Goal: Task Accomplishment & Management: Manage account settings

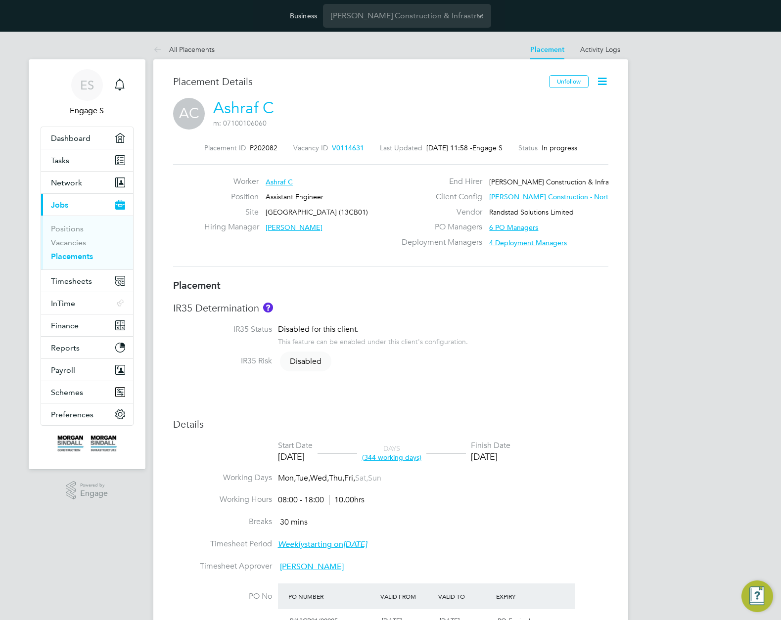
click at [88, 83] on span "ES" at bounding box center [87, 85] width 14 height 13
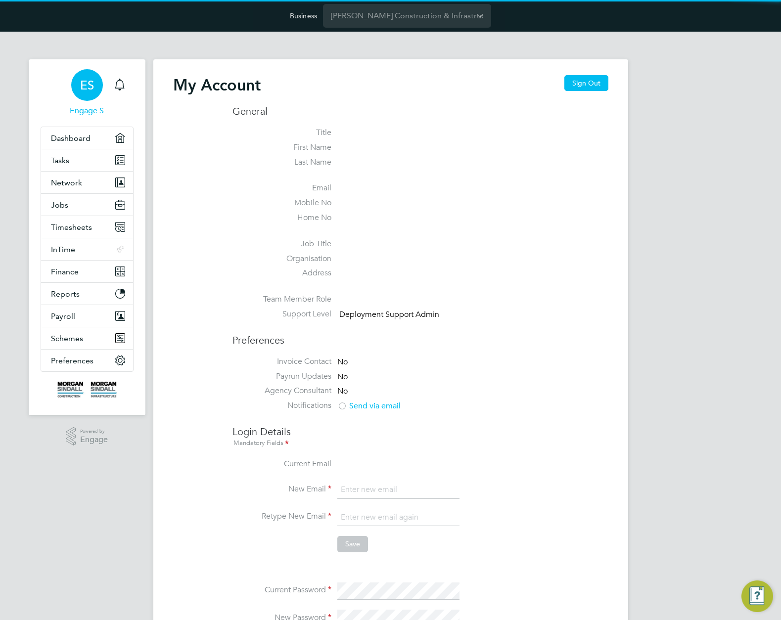
type input "support@engagelabs.io"
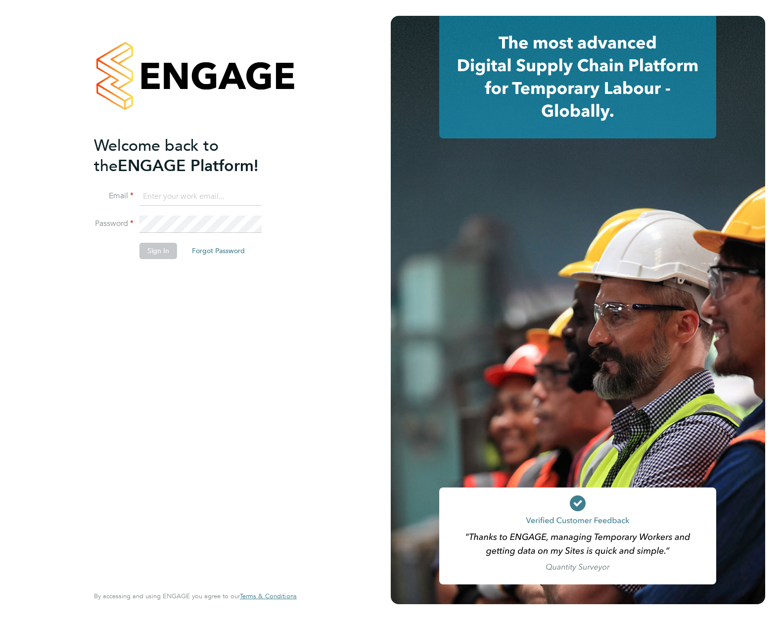
type input "[EMAIL_ADDRESS][DOMAIN_NAME]"
click at [162, 252] on button "Sign In" at bounding box center [158, 251] width 38 height 16
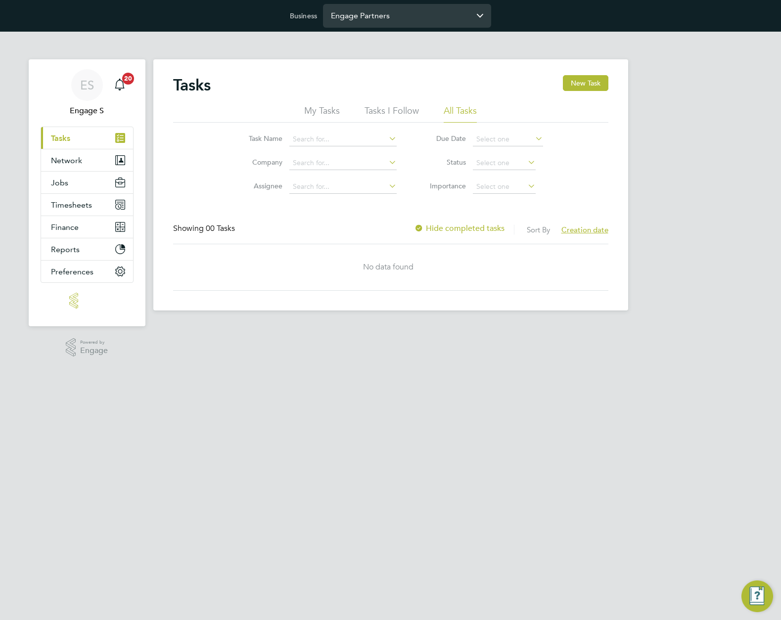
click at [403, 26] on input "Engage Partners" at bounding box center [407, 15] width 168 height 23
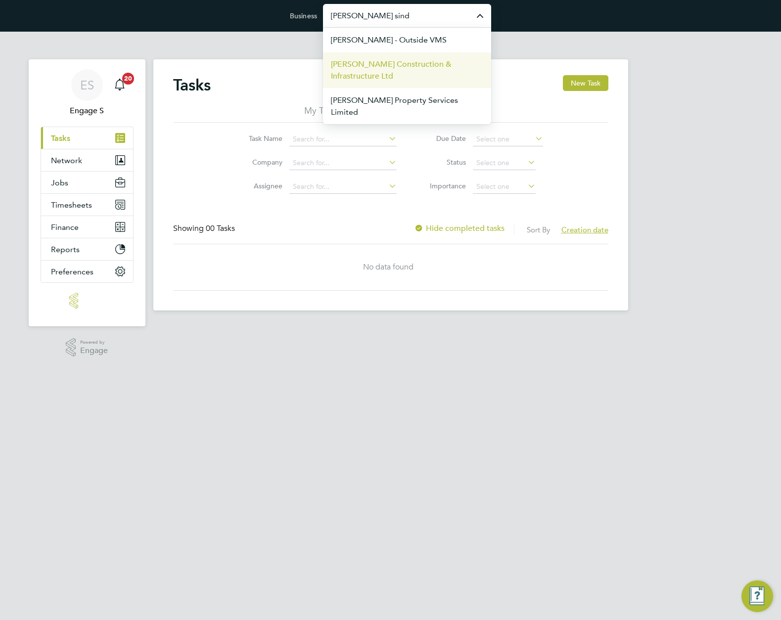
click at [368, 67] on span "[PERSON_NAME] Construction & Infrastructure Ltd" at bounding box center [407, 70] width 152 height 24
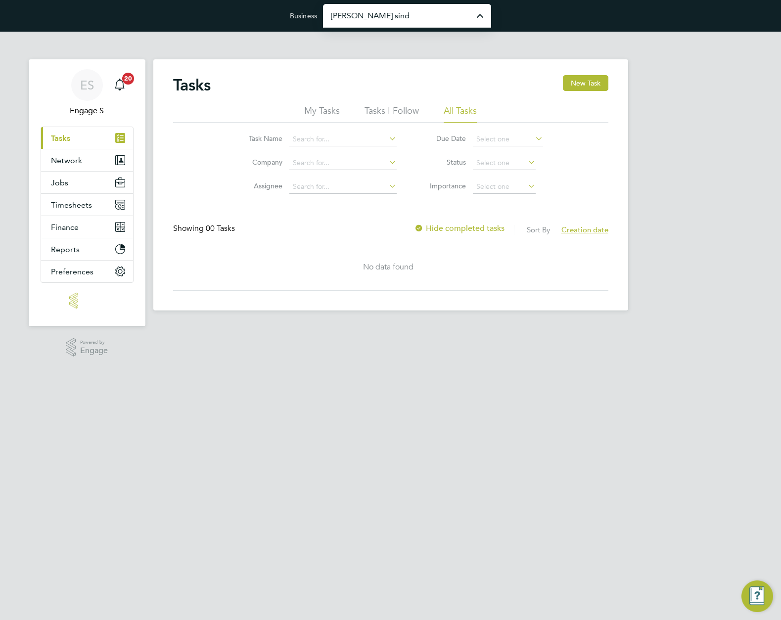
type input "[PERSON_NAME] Construction & Infrastructure Ltd"
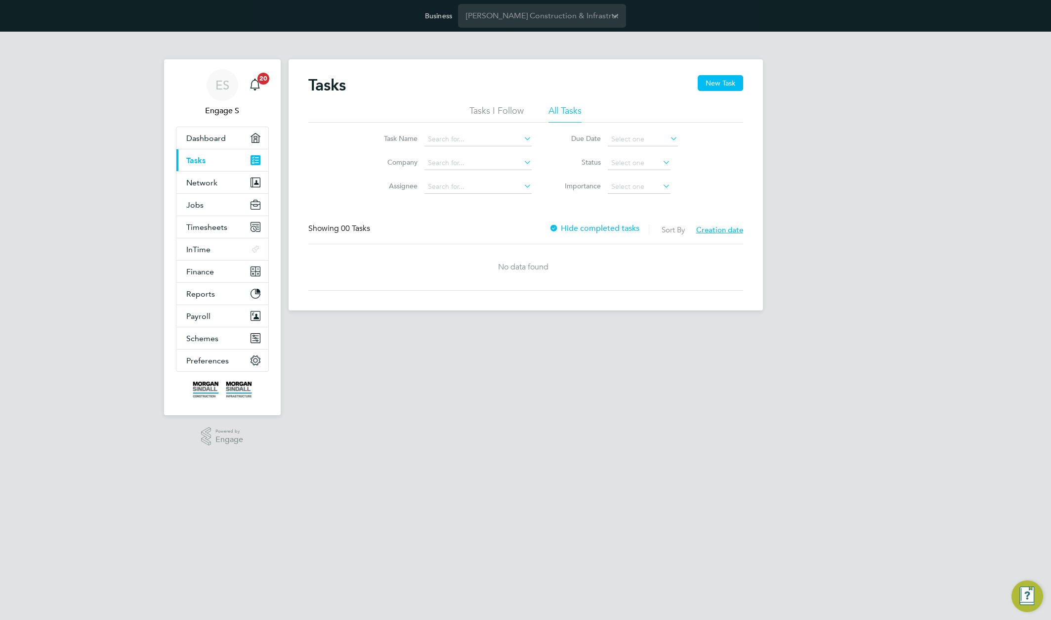
click at [780, 323] on div "ES Engage S Notifications 20 Applications: Dashboard Current page: Tasks Networ…" at bounding box center [525, 179] width 1051 height 295
click at [205, 224] on span "Timesheets" at bounding box center [206, 226] width 41 height 9
click at [207, 183] on span "Network" at bounding box center [201, 182] width 31 height 9
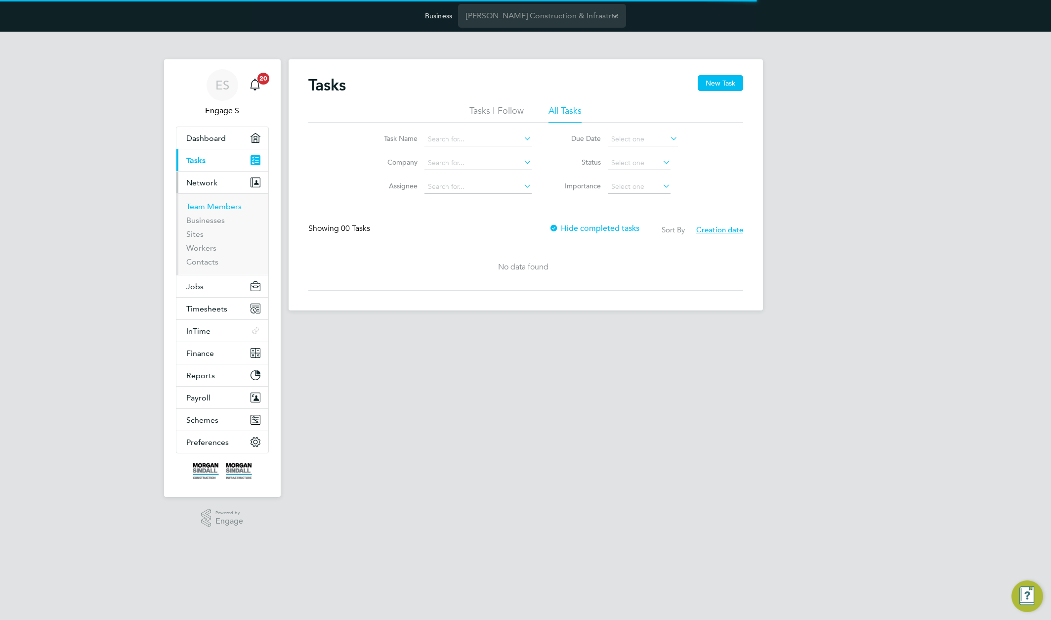
click at [198, 206] on link "Team Members" at bounding box center [213, 206] width 55 height 9
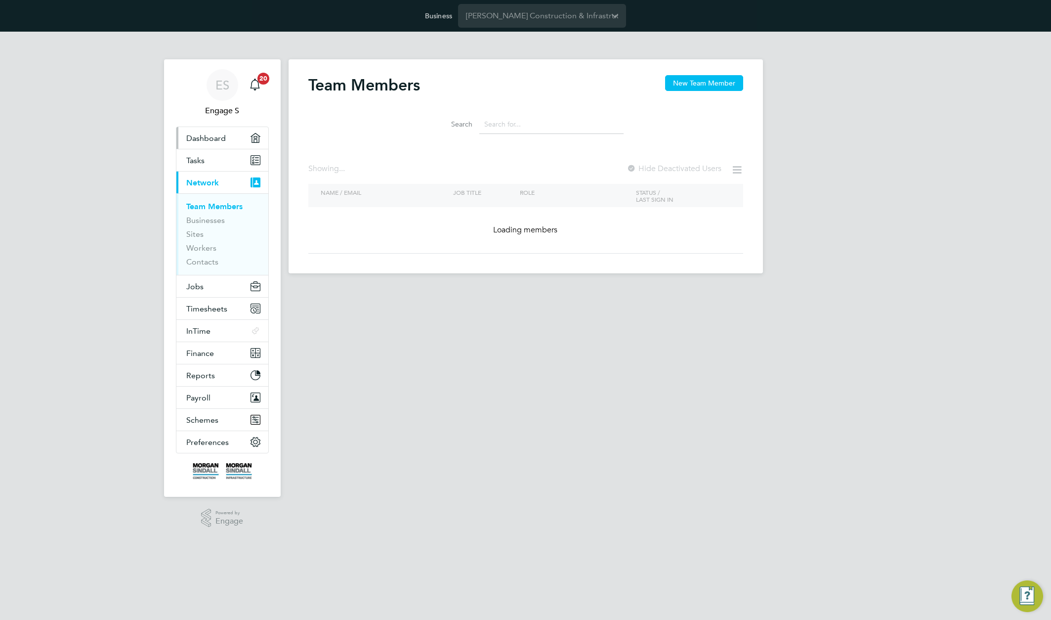
click at [215, 135] on span "Dashboard" at bounding box center [206, 137] width 40 height 9
click at [386, 128] on div "Search" at bounding box center [525, 122] width 435 height 34
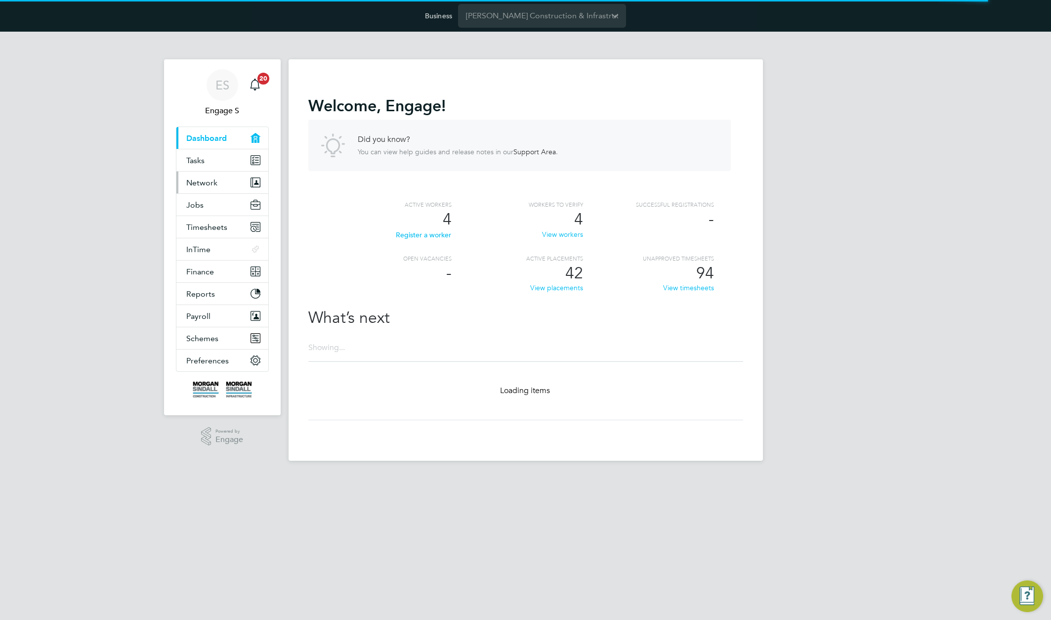
click at [221, 185] on button "Network" at bounding box center [222, 183] width 92 height 22
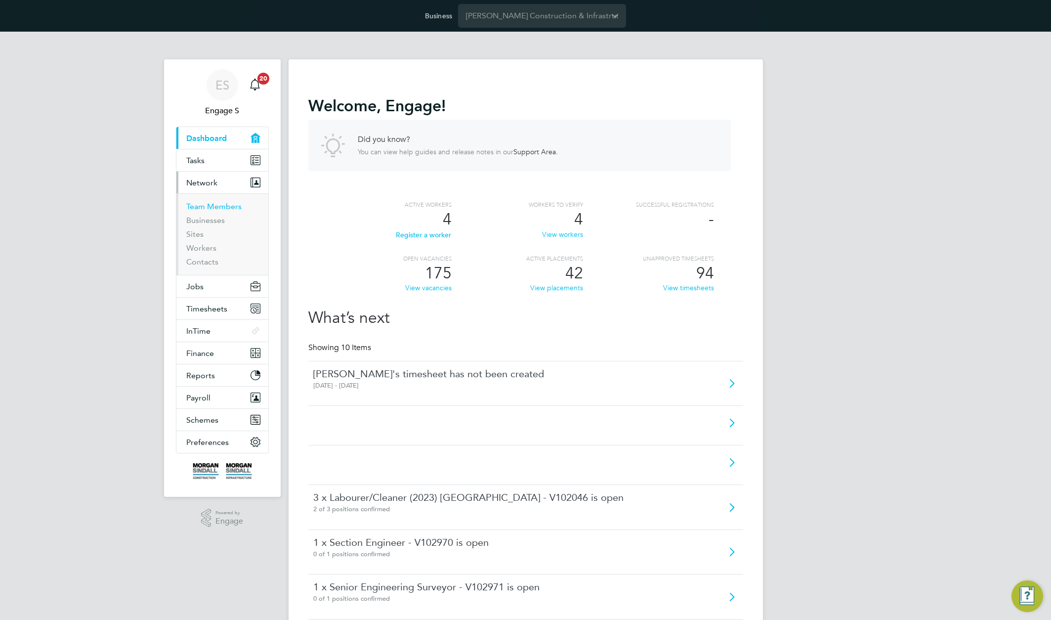
click at [218, 207] on link "Team Members" at bounding box center [213, 206] width 55 height 9
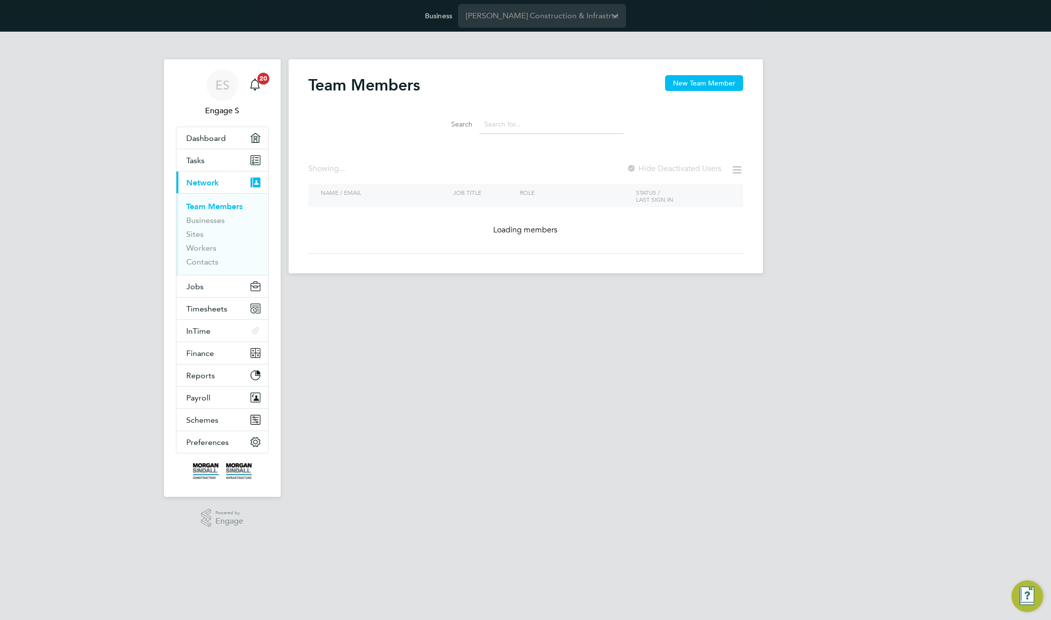
click at [353, 157] on div "Team Members New Team Member Search Showing ... Hide Deactivated Users NAME / E…" at bounding box center [525, 164] width 435 height 178
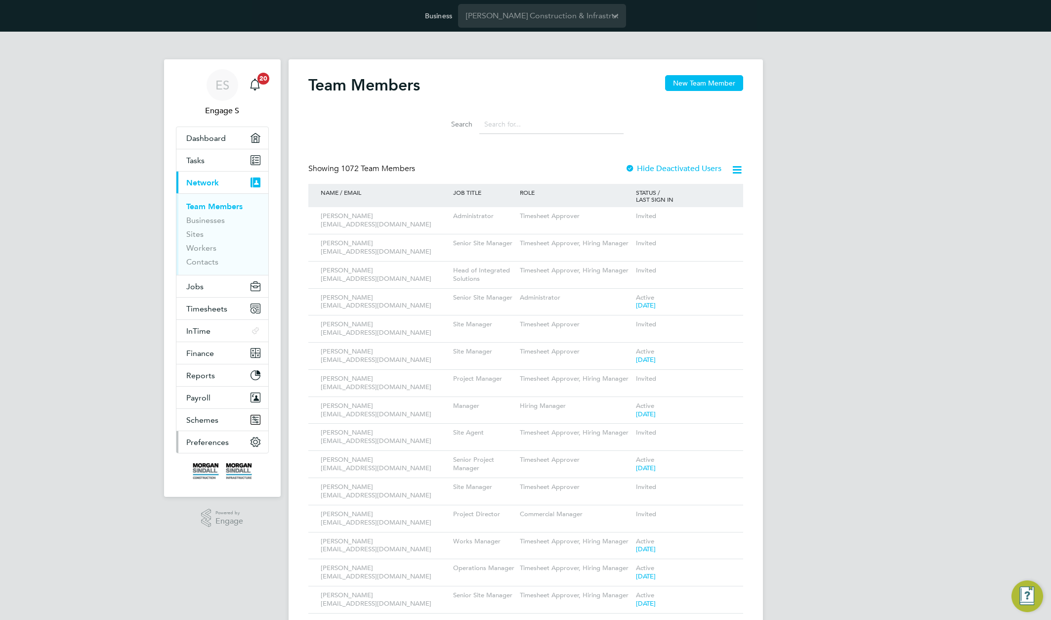
click at [211, 441] on span "Preferences" at bounding box center [207, 442] width 43 height 9
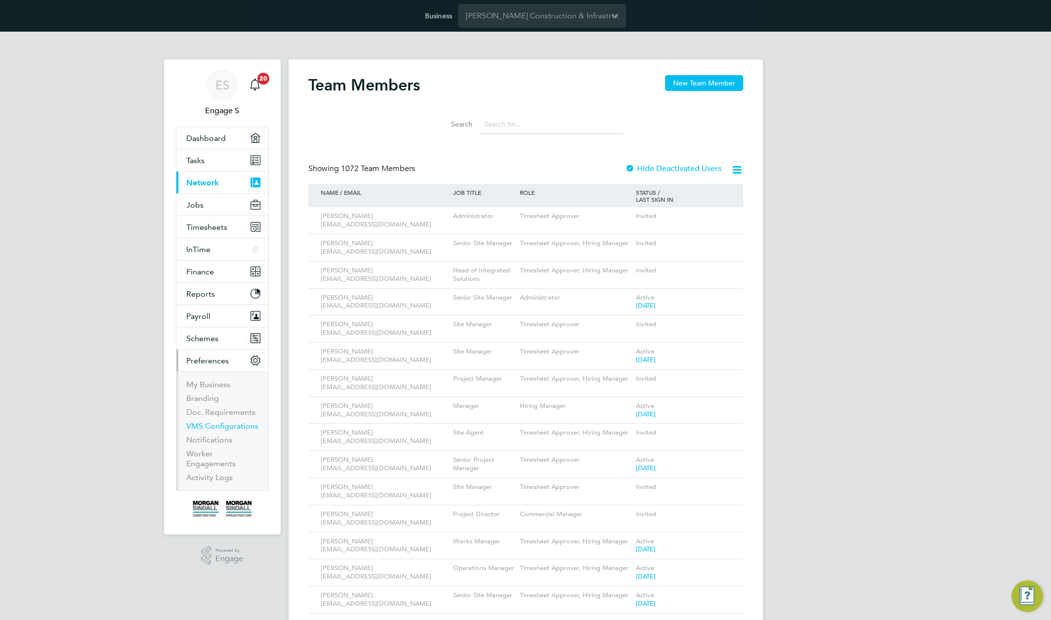
click at [214, 423] on ul "My Business Branding Doc. Requirements VMS Configurations Notifications Worker …" at bounding box center [222, 430] width 92 height 119
click at [210, 430] on link "VMS Configurations" at bounding box center [222, 425] width 72 height 9
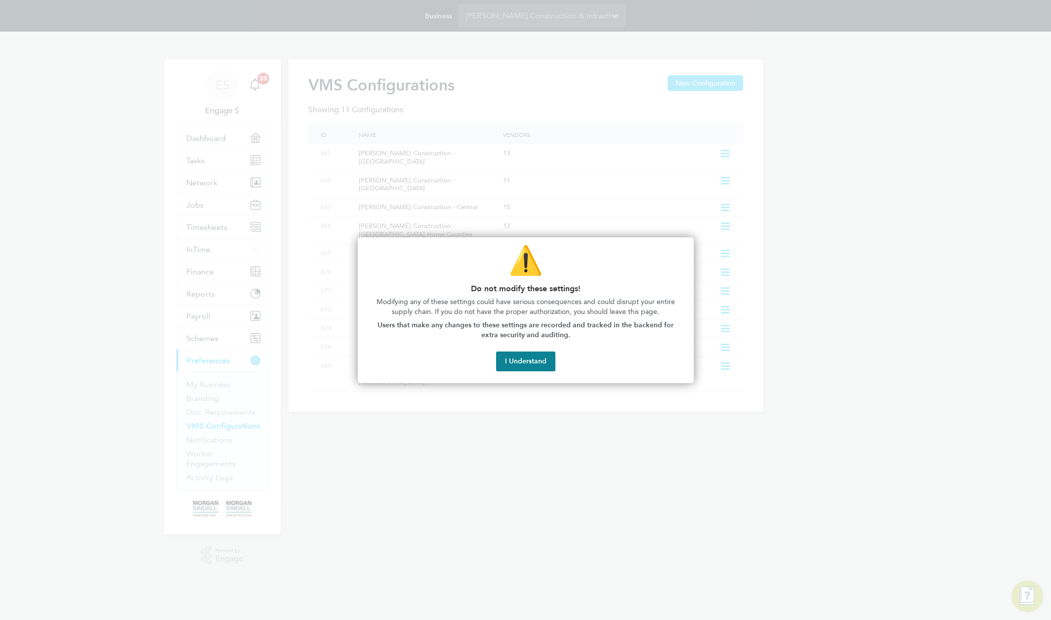
click at [666, 115] on div at bounding box center [525, 310] width 1051 height 620
drag, startPoint x: 535, startPoint y: 359, endPoint x: 478, endPoint y: 217, distance: 154.1
click at [535, 359] on button "I Understand" at bounding box center [525, 361] width 59 height 20
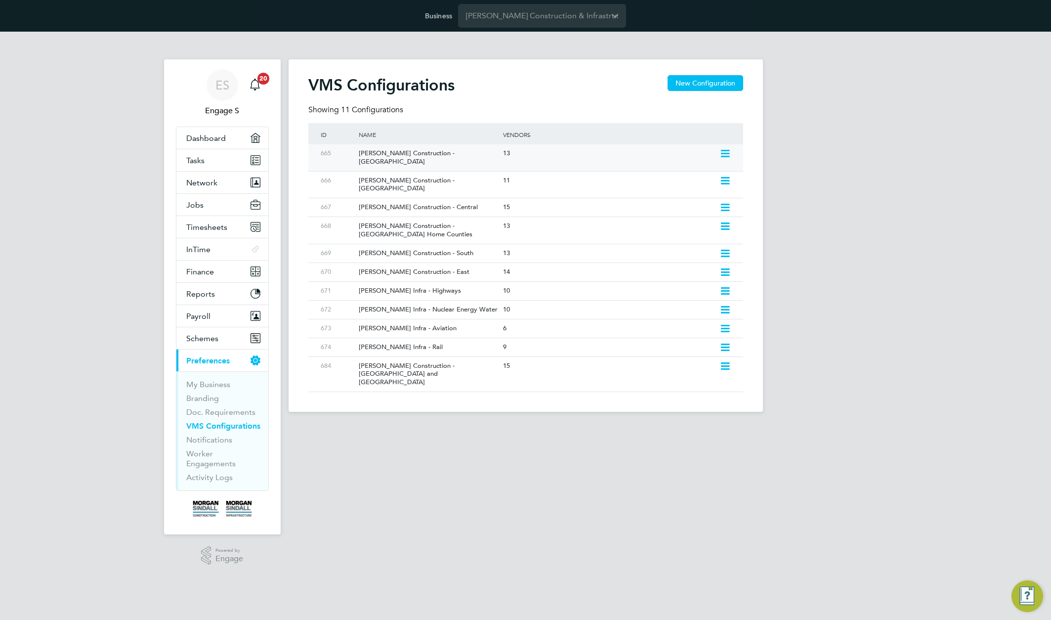
click at [460, 153] on div "Morgan Sindall Construction - Scotland" at bounding box center [425, 157] width 149 height 27
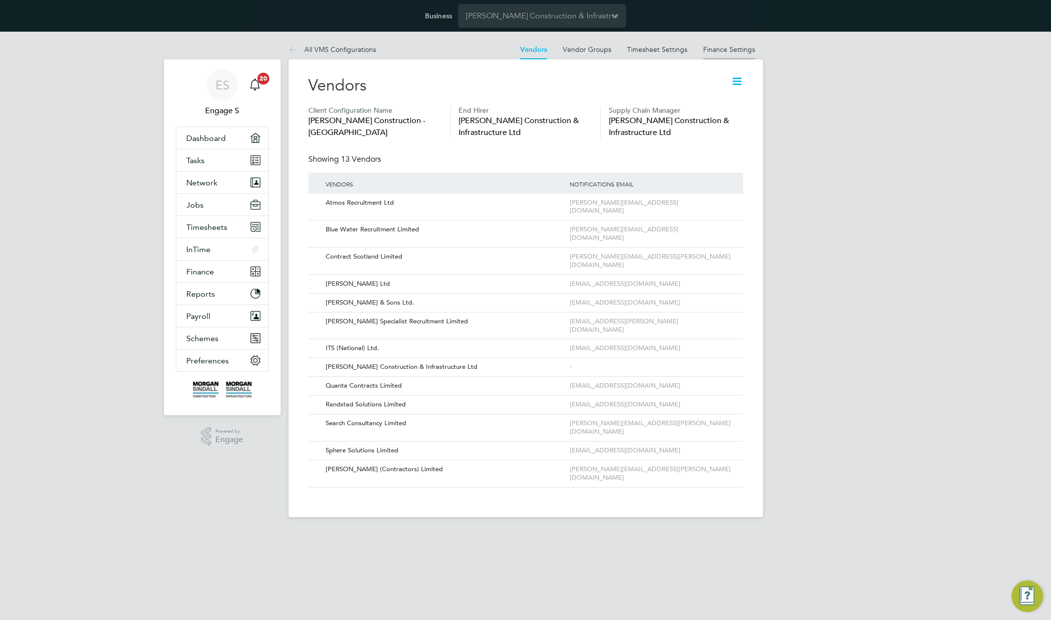
click at [729, 52] on link "Finance Settings" at bounding box center [729, 49] width 52 height 9
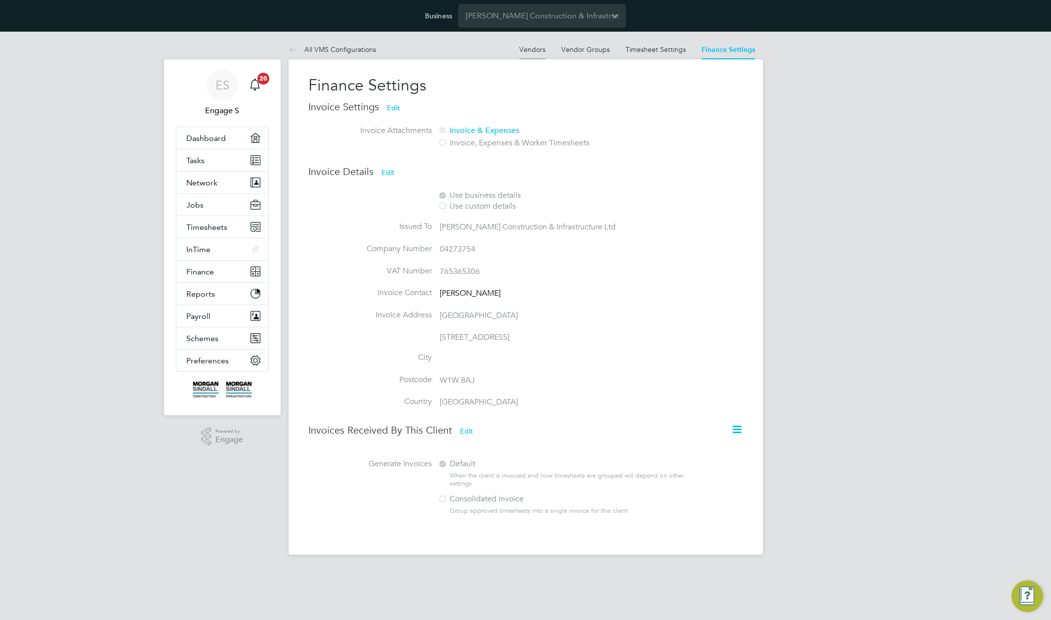
click at [526, 49] on link "Vendors" at bounding box center [533, 49] width 26 height 9
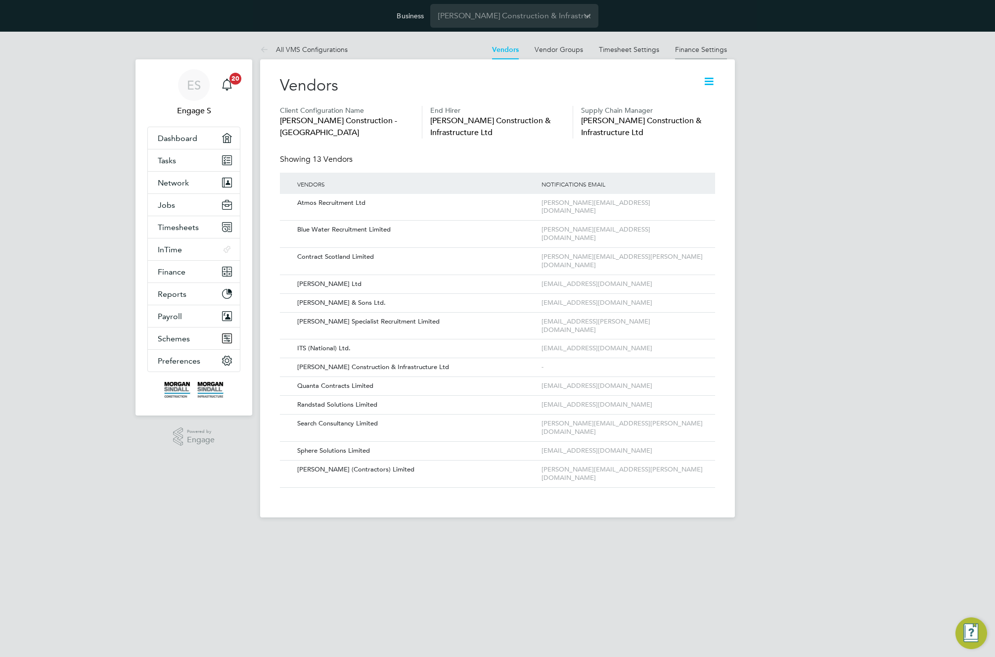
click at [701, 48] on link "Finance Settings" at bounding box center [701, 49] width 52 height 9
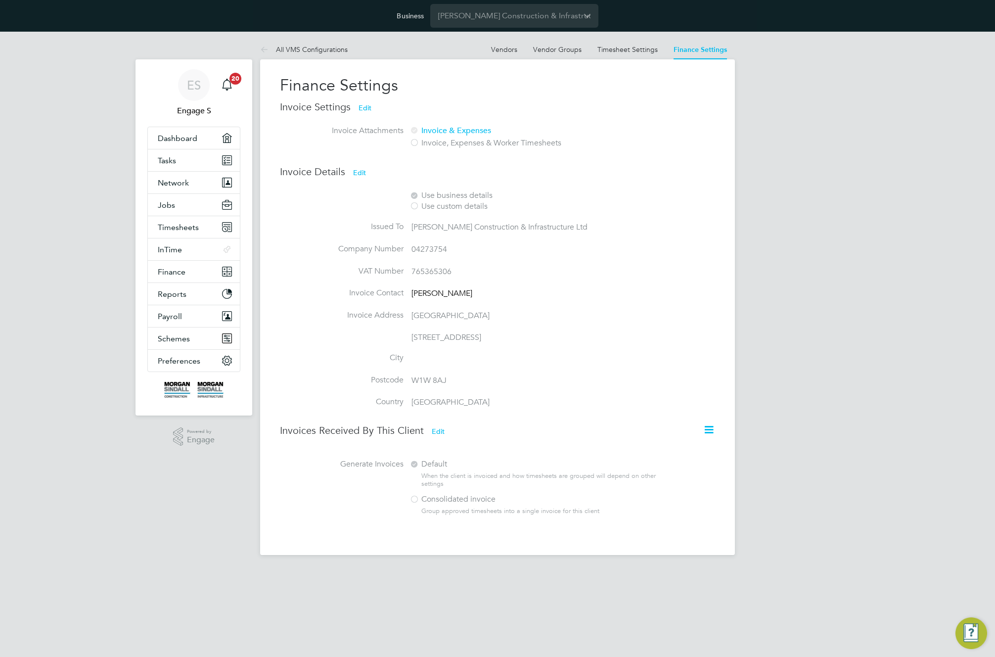
click at [977, 338] on div "ES Engage S Notifications 20 Applications: Dashboard Tasks Network Team Members…" at bounding box center [497, 301] width 995 height 539
click at [975, 299] on div "ES Engage S Notifications 20 Applications: Dashboard Tasks Network Team Members…" at bounding box center [497, 301] width 995 height 539
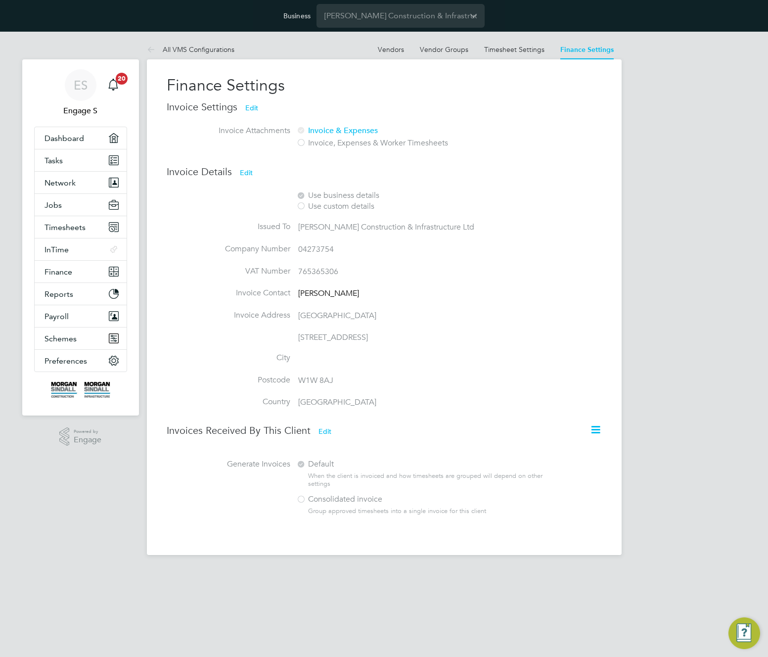
click at [652, 232] on div "ES Engage S Notifications 20 Applications: Dashboard Tasks Network Team Members…" at bounding box center [384, 301] width 768 height 539
click at [521, 51] on link "Timesheet Settings" at bounding box center [514, 49] width 60 height 9
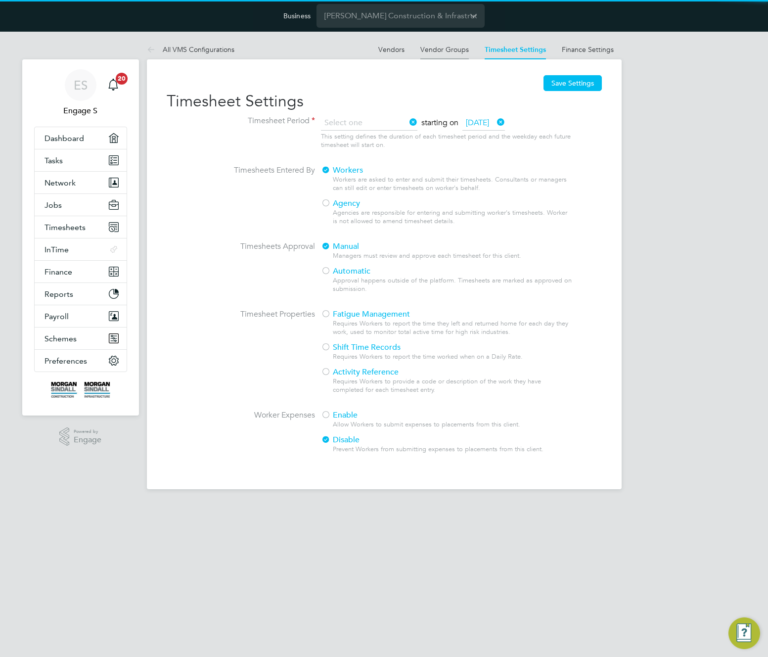
type input "Weekly"
click at [441, 54] on li "Vendor Groups" at bounding box center [444, 50] width 48 height 20
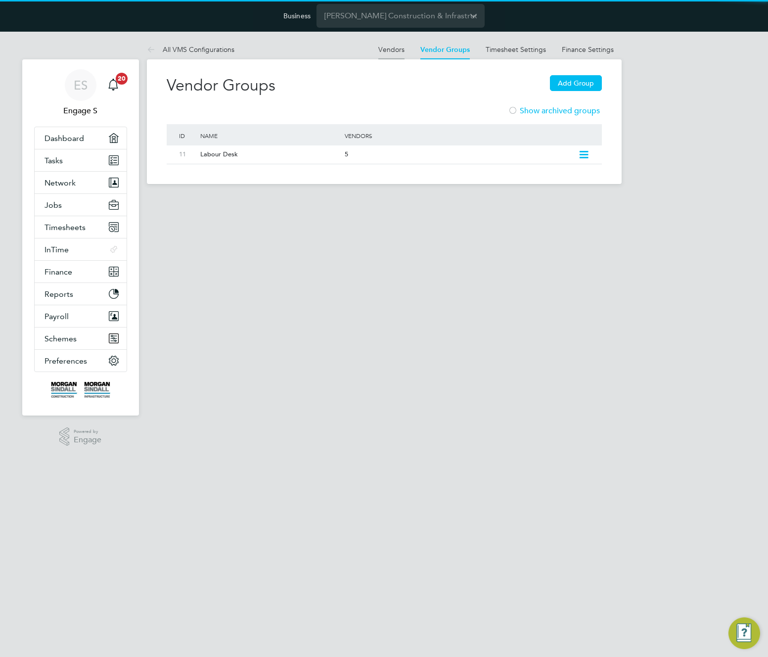
click at [397, 47] on link "Vendors" at bounding box center [391, 49] width 26 height 9
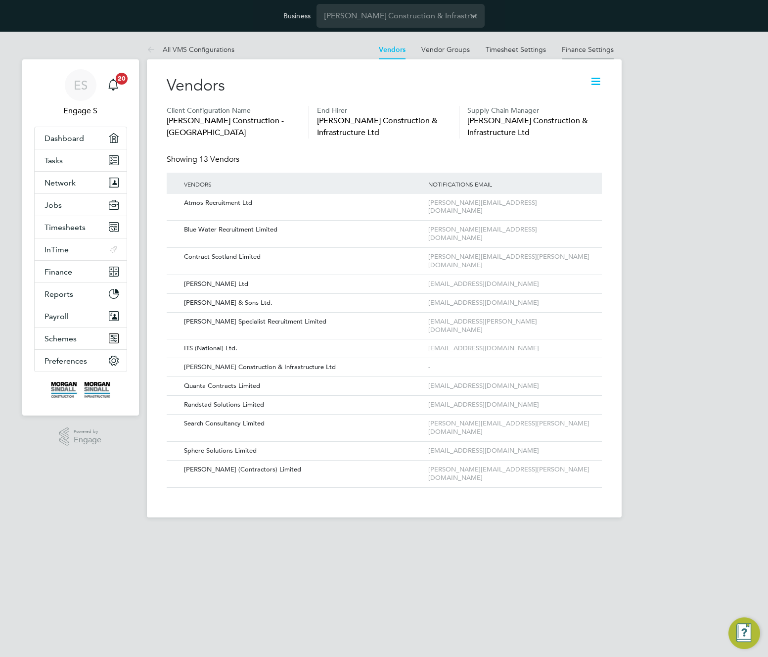
click at [593, 50] on link "Finance Settings" at bounding box center [588, 49] width 52 height 9
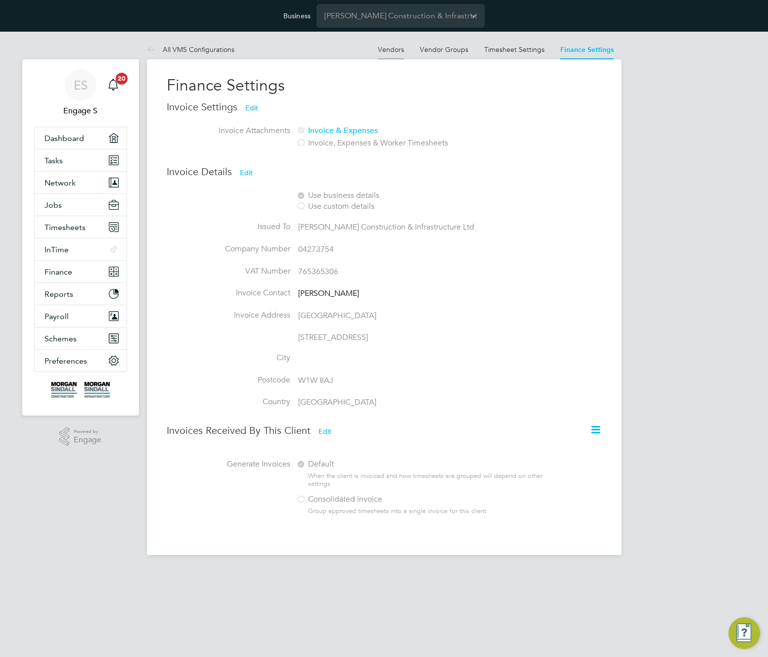
click at [395, 51] on link "Vendors" at bounding box center [391, 49] width 26 height 9
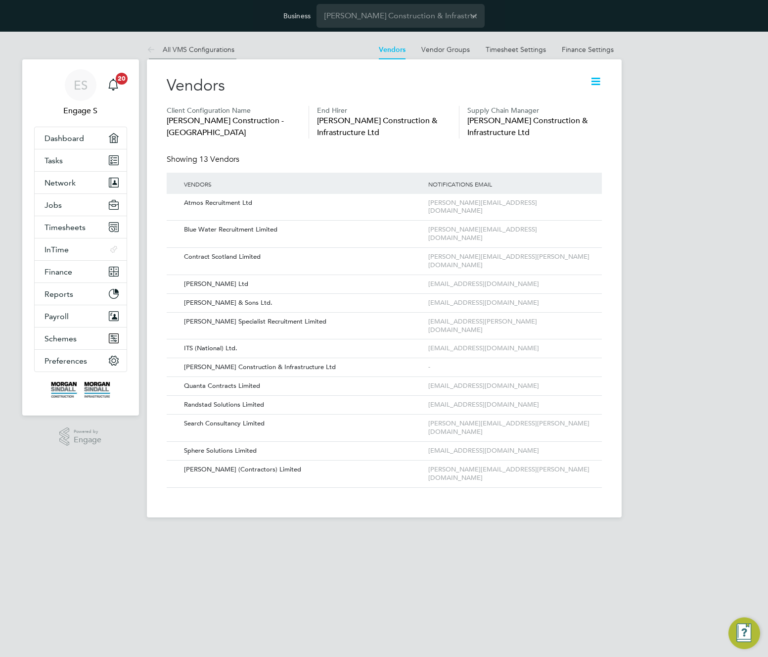
click at [198, 49] on link "All VMS Configurations" at bounding box center [191, 49] width 88 height 9
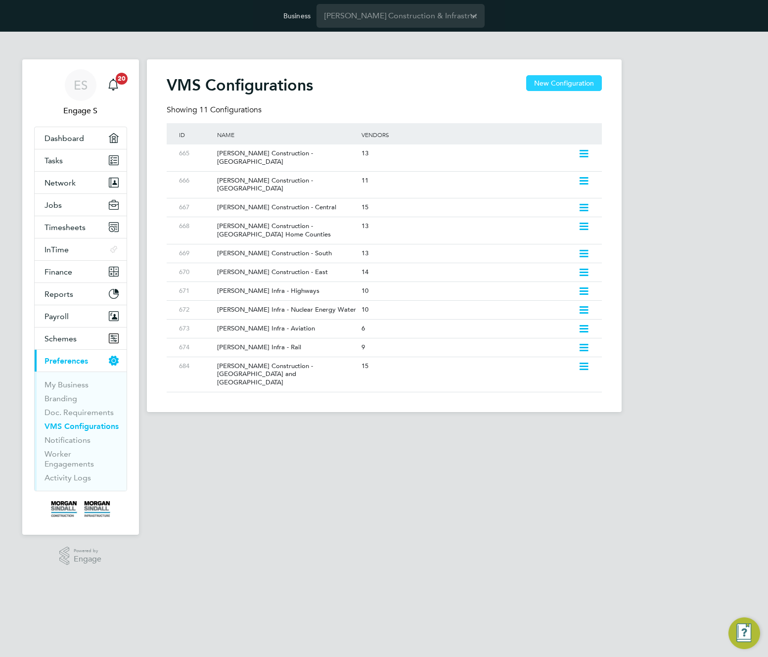
click at [562, 86] on button "New Configuration" at bounding box center [564, 83] width 76 height 16
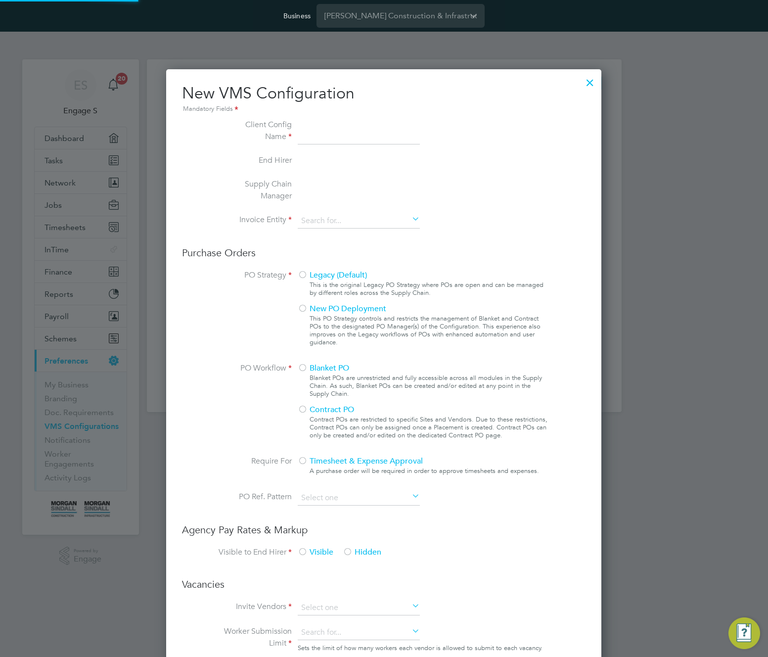
scroll to position [897, 436]
type input "Letters & Digits"
type input "Automatically"
type input "No Limits"
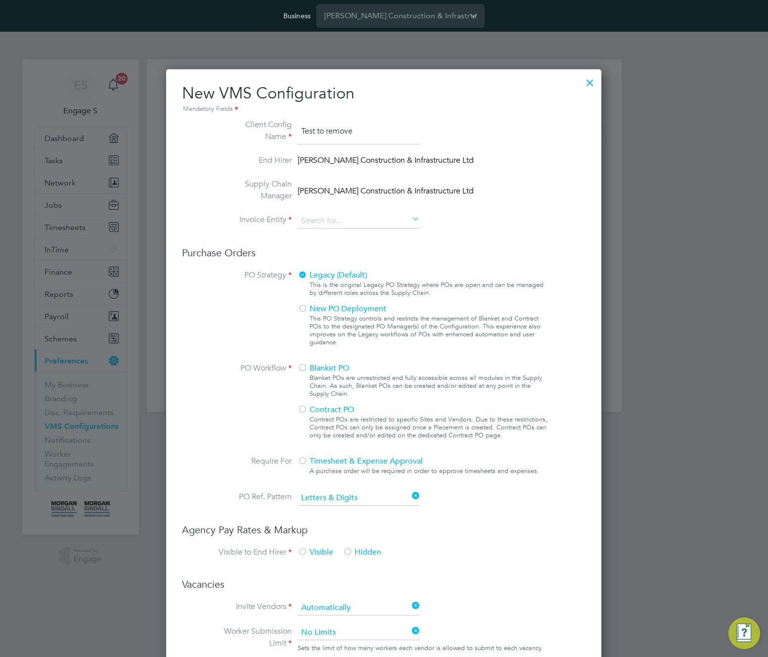
type input "Test to remove"
click at [276, 199] on label "Supply Chain Manager" at bounding box center [255, 190] width 74 height 24
click at [370, 216] on input at bounding box center [359, 221] width 122 height 15
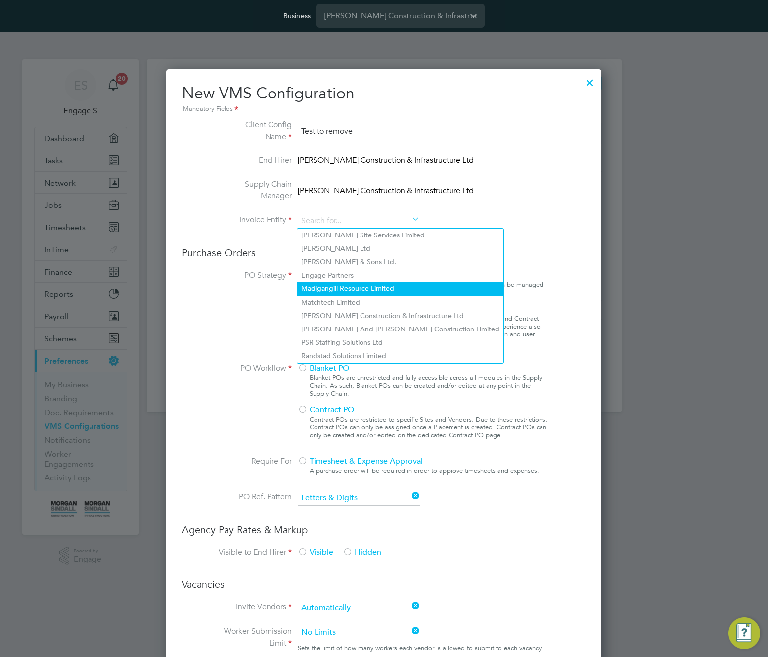
click at [372, 290] on li "Madigangill Resource Limited" at bounding box center [400, 288] width 206 height 13
type input "Madigangill Resource Limited"
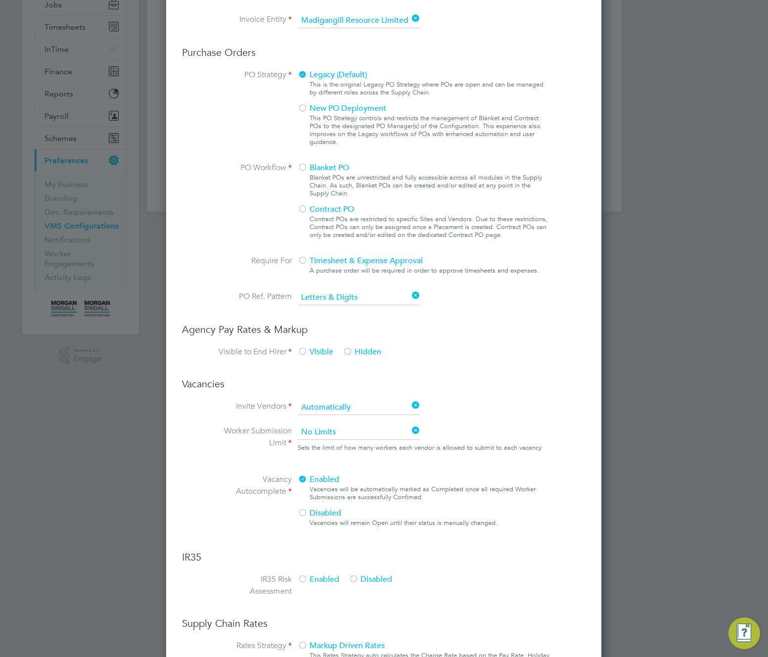
scroll to position [309, 0]
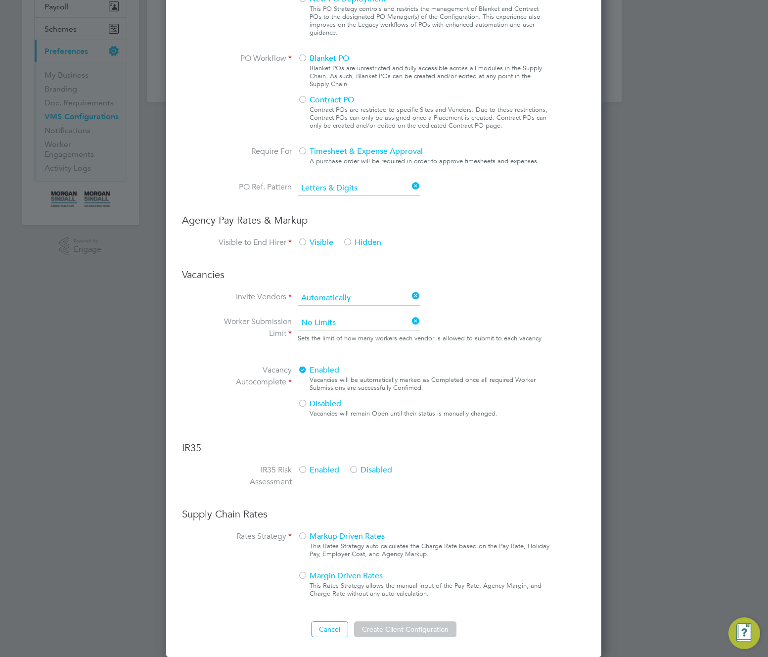
click at [351, 245] on div at bounding box center [348, 243] width 10 height 10
click at [312, 536] on span "Markup Driven Rates" at bounding box center [341, 536] width 87 height 10
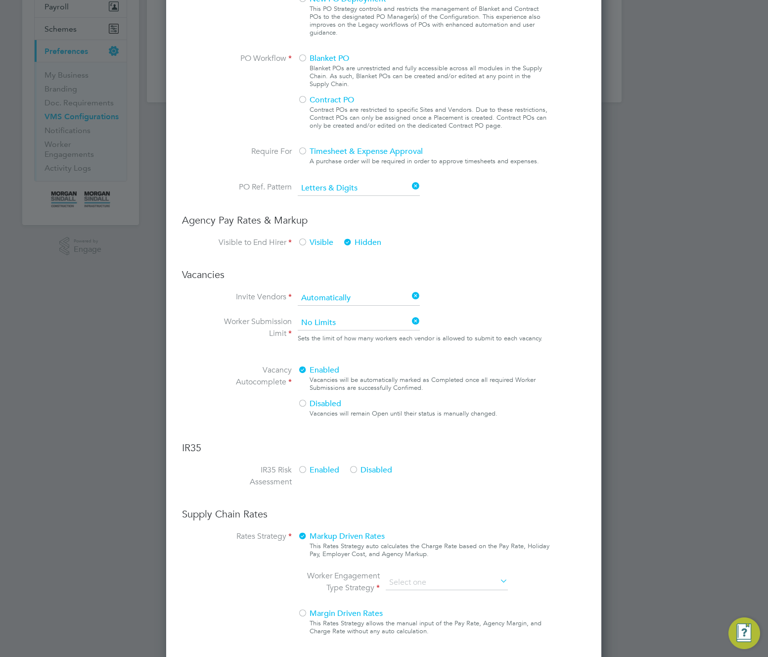
scroll to position [935, 436]
click at [315, 466] on span "Enabled" at bounding box center [319, 470] width 42 height 10
drag, startPoint x: 469, startPoint y: 586, endPoint x: 472, endPoint y: 579, distance: 7.3
click at [470, 583] on input at bounding box center [447, 582] width 122 height 15
click at [465, 607] on li "PAYE & Contract (Legacy)" at bounding box center [446, 609] width 123 height 13
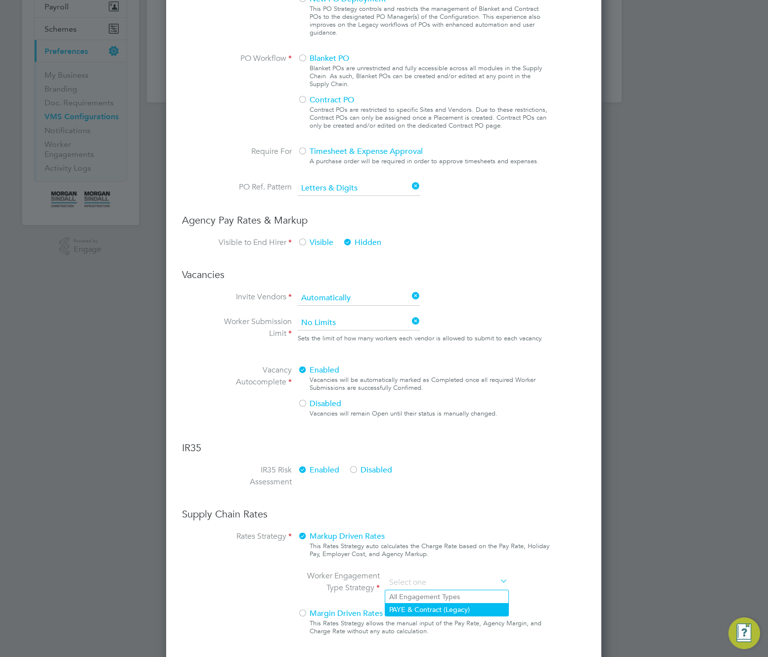
type input "PAYE & Contract (Legacy)"
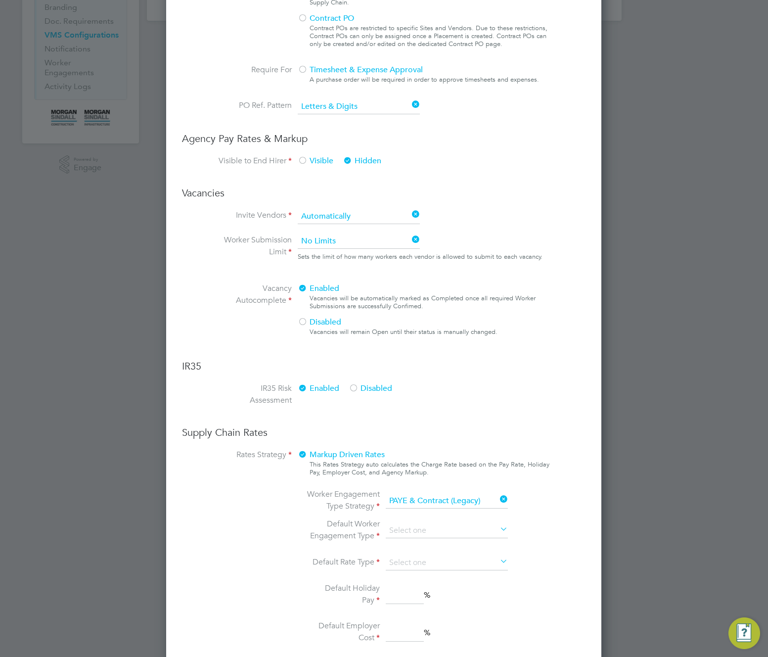
scroll to position [516, 0]
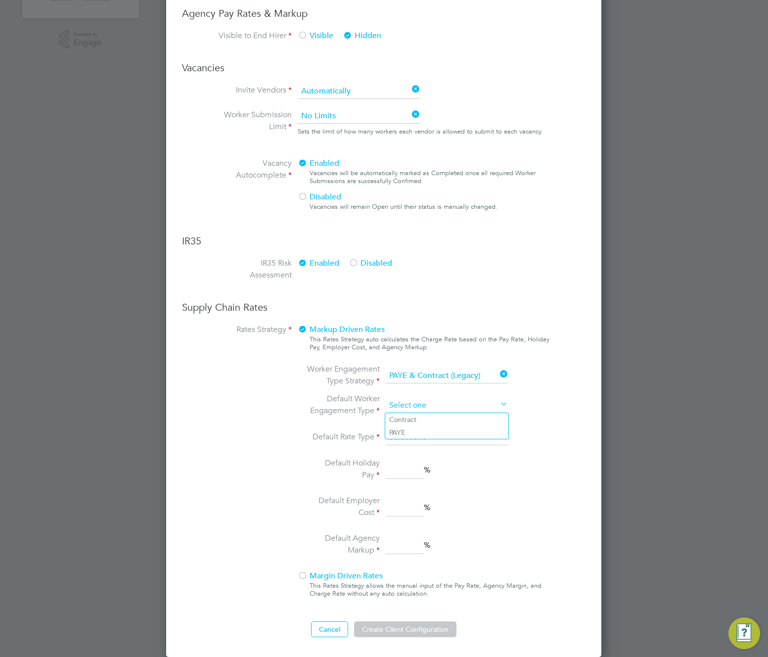
click at [454, 408] on input at bounding box center [447, 405] width 122 height 15
click at [441, 433] on li "PAYE" at bounding box center [446, 432] width 123 height 13
type input "PAYE"
click at [438, 437] on input at bounding box center [447, 437] width 122 height 15
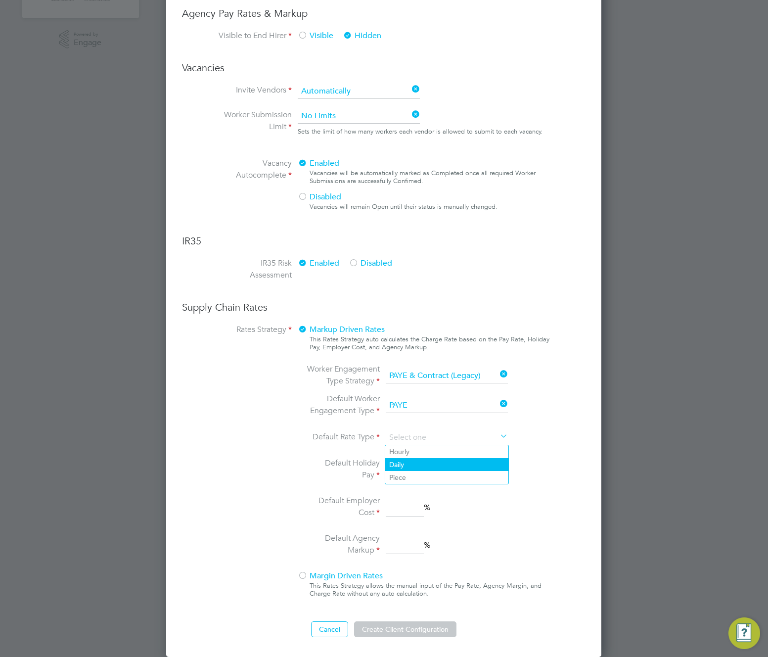
click at [417, 467] on li "Daily" at bounding box center [446, 464] width 123 height 13
type input "Daily"
click at [413, 472] on input at bounding box center [405, 470] width 38 height 18
type input "3"
click at [417, 510] on input "3" at bounding box center [405, 507] width 38 height 18
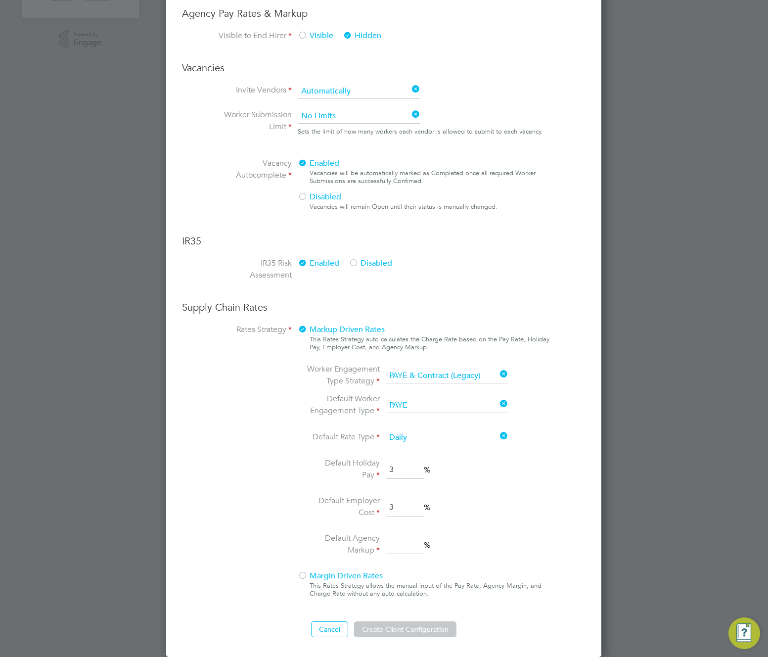
type input "33"
click at [407, 552] on input at bounding box center [405, 545] width 38 height 18
type input "3"
click at [416, 628] on button "Create Client Configuration" at bounding box center [405, 629] width 102 height 16
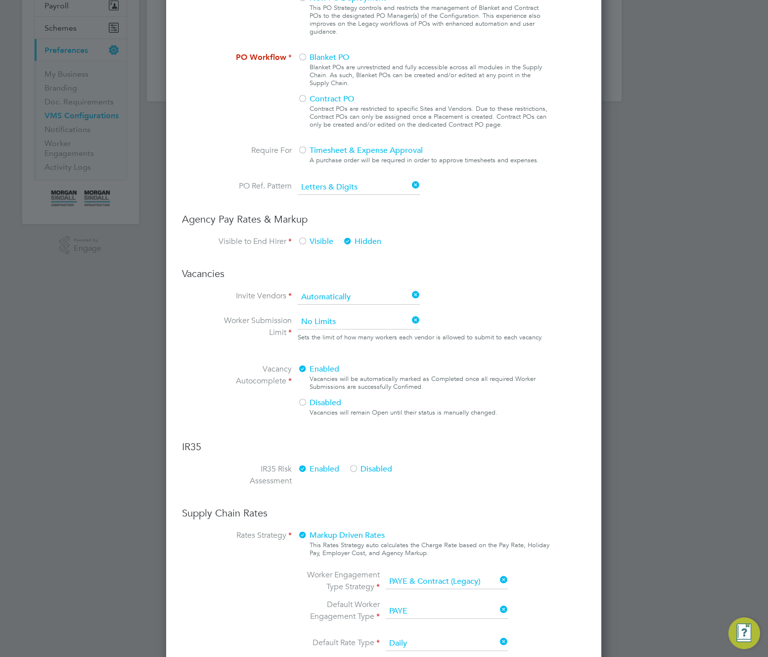
scroll to position [242, 0]
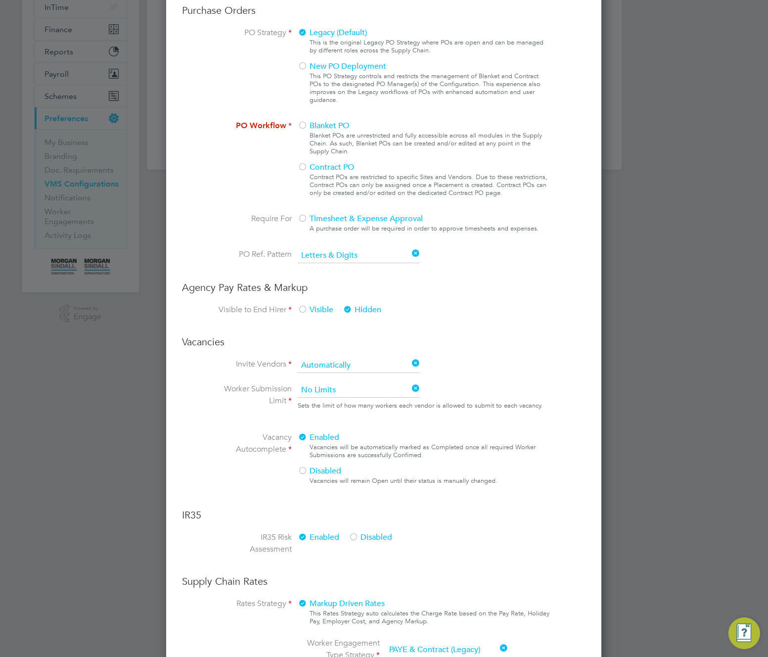
click at [305, 129] on div at bounding box center [303, 126] width 10 height 10
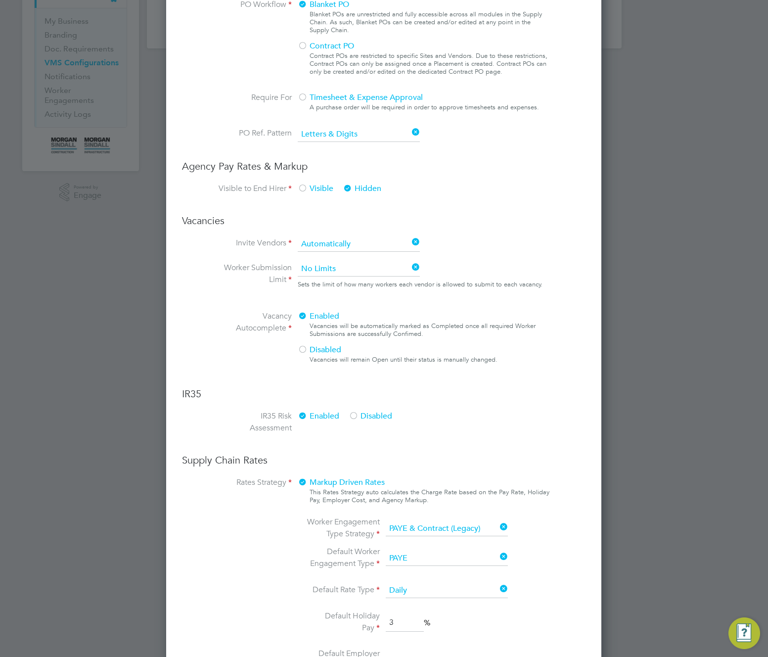
scroll to position [516, 0]
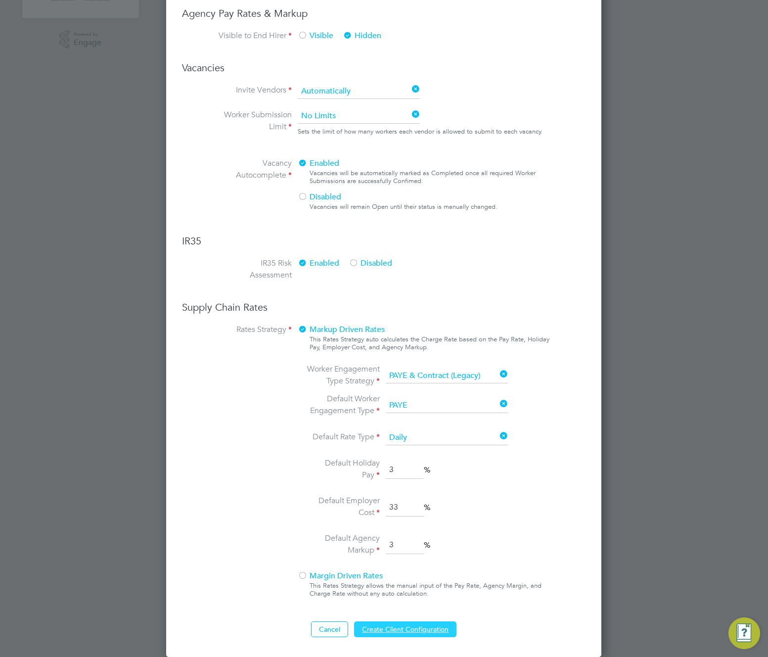
click at [397, 632] on button "Create Client Configuration" at bounding box center [405, 629] width 102 height 16
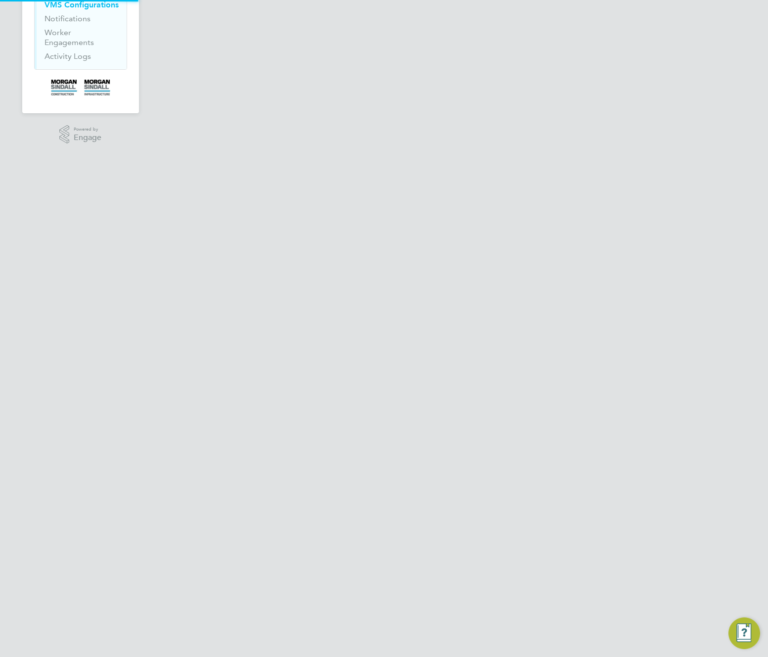
scroll to position [0, 0]
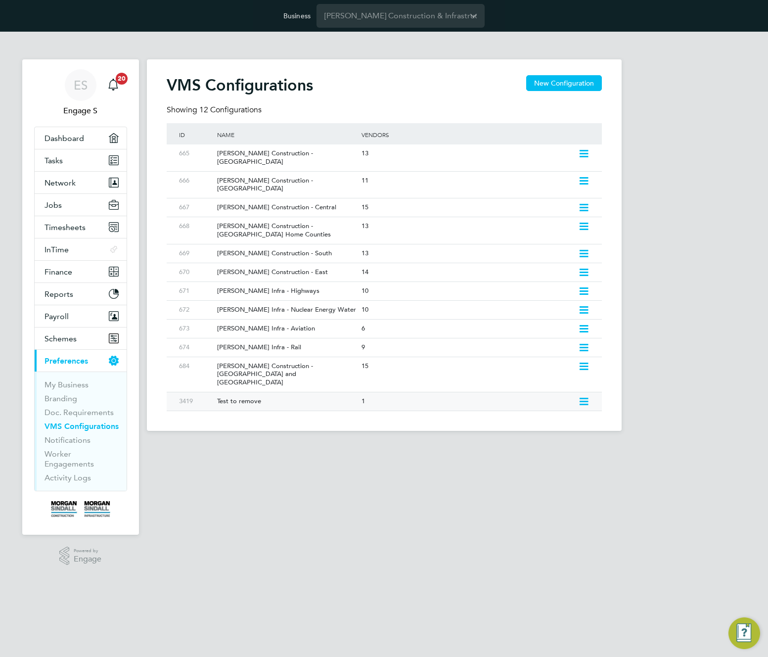
click at [578, 397] on icon at bounding box center [583, 401] width 12 height 8
click at [419, 390] on div "VMS Configurations New Configuration Showing 12 Configurations ID Name Vendors …" at bounding box center [384, 244] width 475 height 371
click at [394, 392] on div "1" at bounding box center [467, 401] width 216 height 18
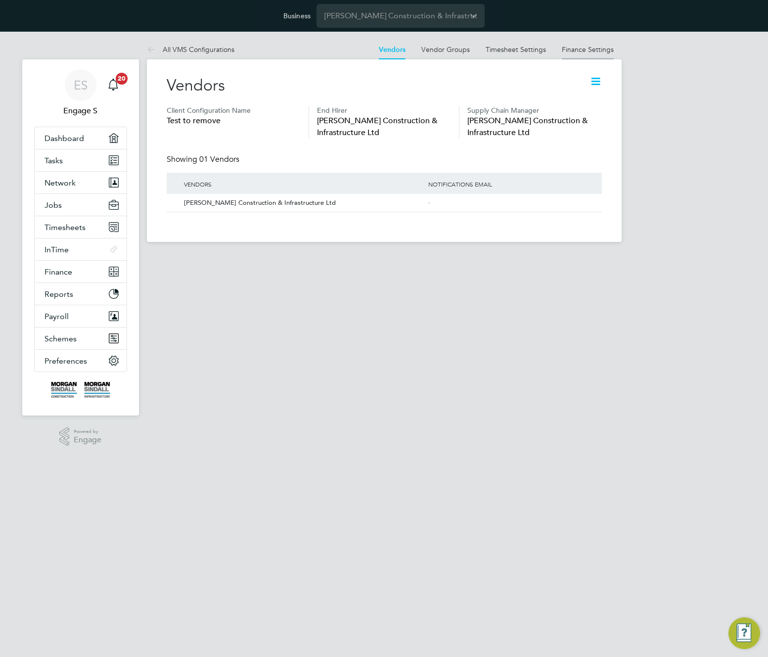
click at [590, 52] on link "Finance Settings" at bounding box center [588, 49] width 52 height 9
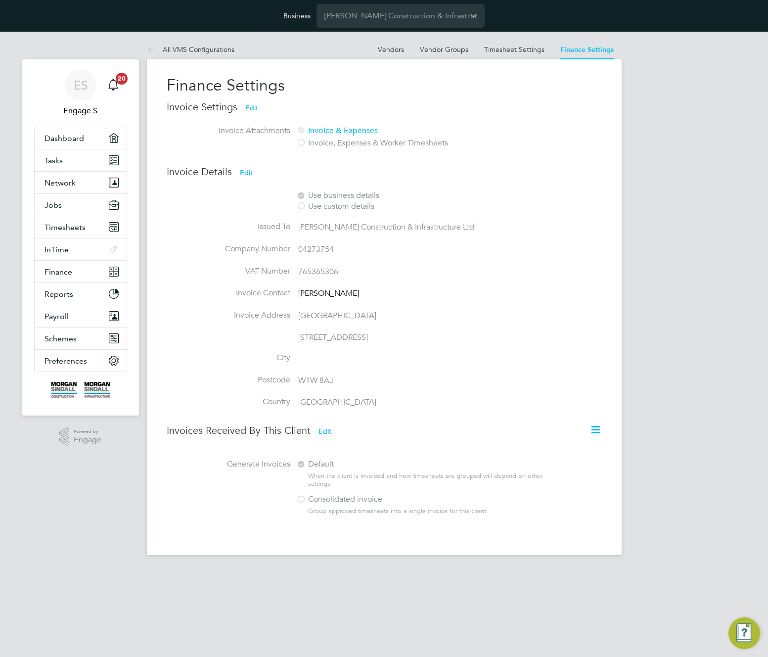
click at [243, 105] on button "Edit" at bounding box center [251, 108] width 29 height 16
click at [300, 141] on div at bounding box center [301, 143] width 10 height 10
click at [302, 146] on div at bounding box center [301, 143] width 10 height 10
click at [331, 142] on label "Invoice, Expenses & Worker Timesheets" at bounding box center [418, 143] width 245 height 10
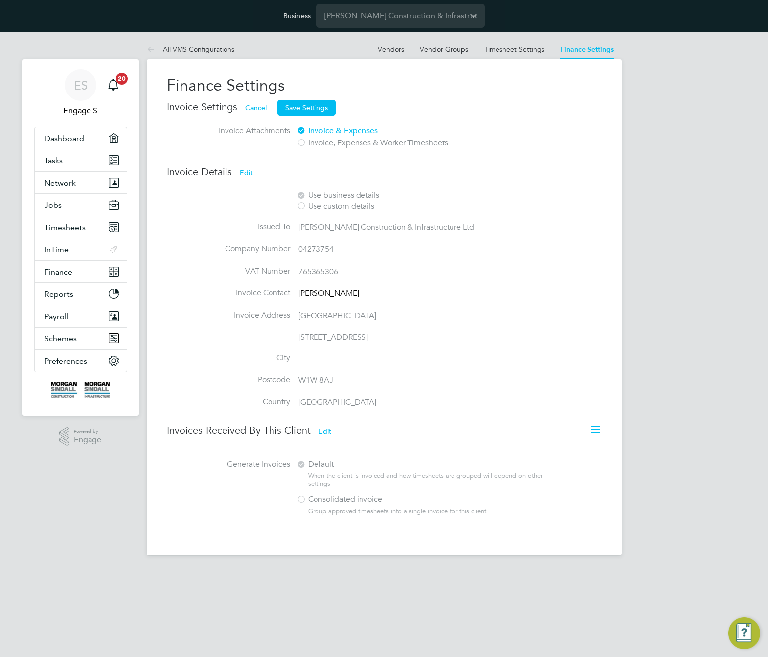
click at [331, 142] on label "Invoice, Expenses & Worker Timesheets" at bounding box center [418, 143] width 245 height 10
click at [257, 108] on button "Cancel" at bounding box center [255, 108] width 37 height 16
click at [308, 139] on div "Invoice Settings Edit Invoice Attachments Invoice & Expenses Invoice, Expenses …" at bounding box center [384, 130] width 435 height 61
click at [303, 141] on div "Invoice Settings Edit Invoice Attachments Invoice & Expenses Invoice, Expenses …" at bounding box center [384, 130] width 435 height 61
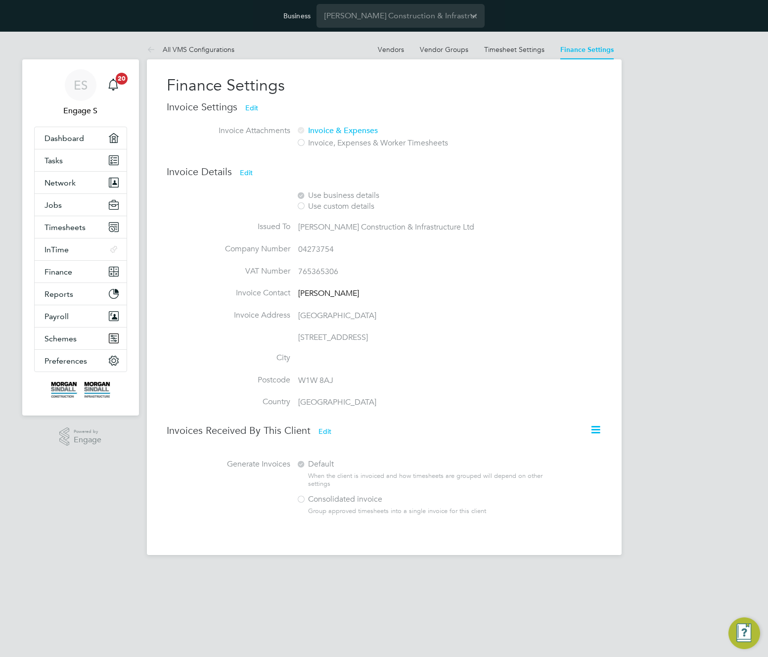
click at [298, 143] on div "Invoice Settings Edit Invoice Attachments Invoice & Expenses Invoice, Expenses …" at bounding box center [384, 130] width 435 height 61
click at [299, 207] on div at bounding box center [301, 207] width 10 height 10
click at [247, 171] on button "Edit" at bounding box center [246, 173] width 29 height 16
click at [305, 207] on div at bounding box center [301, 207] width 10 height 10
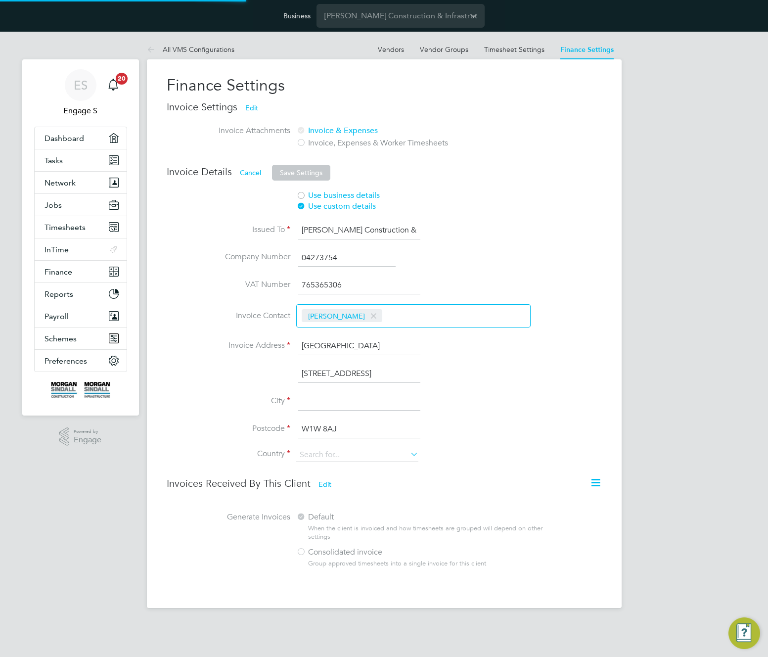
type input "United Kingdom"
click at [308, 195] on div "Use business details" at bounding box center [422, 195] width 252 height 10
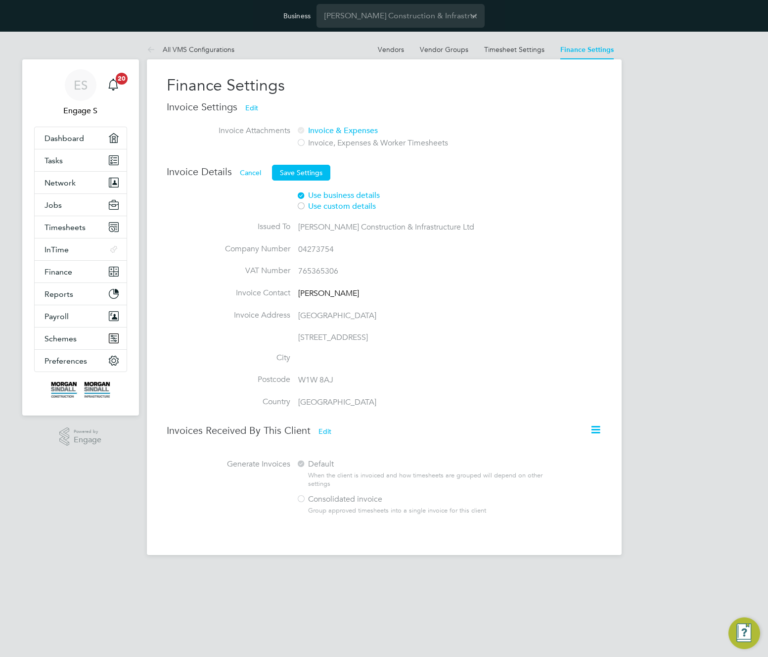
click at [304, 206] on div at bounding box center [301, 207] width 10 height 10
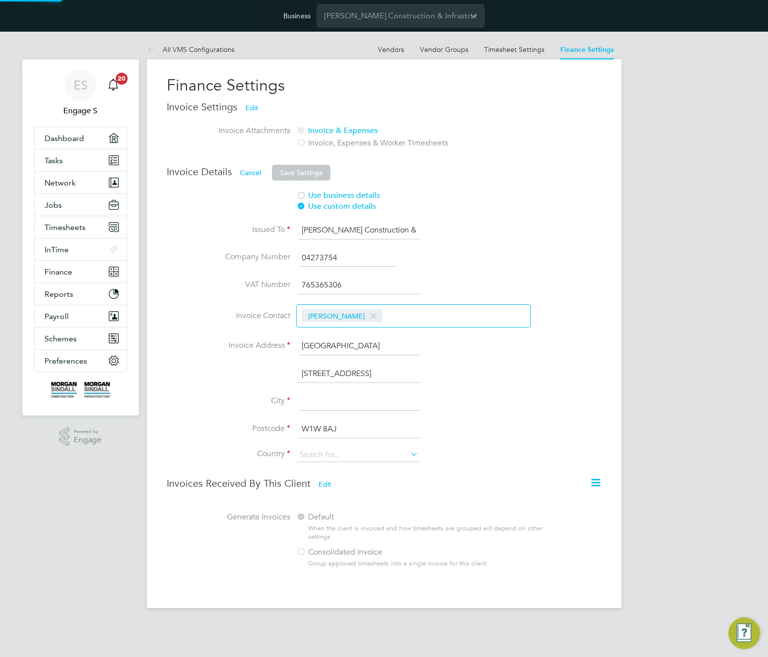
type input "United Kingdom"
click at [331, 401] on input at bounding box center [359, 402] width 122 height 18
type input "LND"
drag, startPoint x: 304, startPoint y: 169, endPoint x: 303, endPoint y: 177, distance: 8.0
click at [303, 172] on button "Save Settings" at bounding box center [301, 173] width 58 height 16
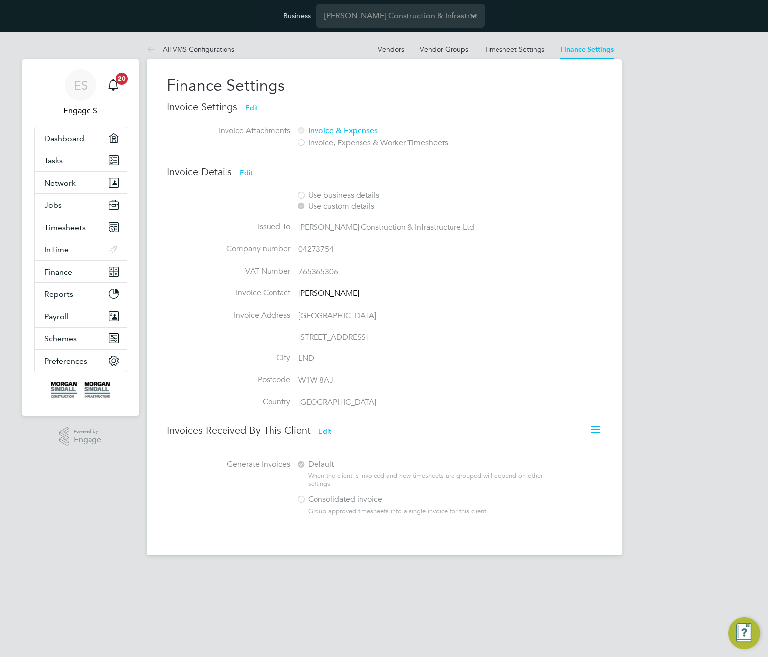
click at [453, 233] on li "Issued To Morgan Sindall Construction & Infrastructure Ltd" at bounding box center [369, 232] width 404 height 22
click at [241, 170] on button "Edit" at bounding box center [246, 173] width 29 height 16
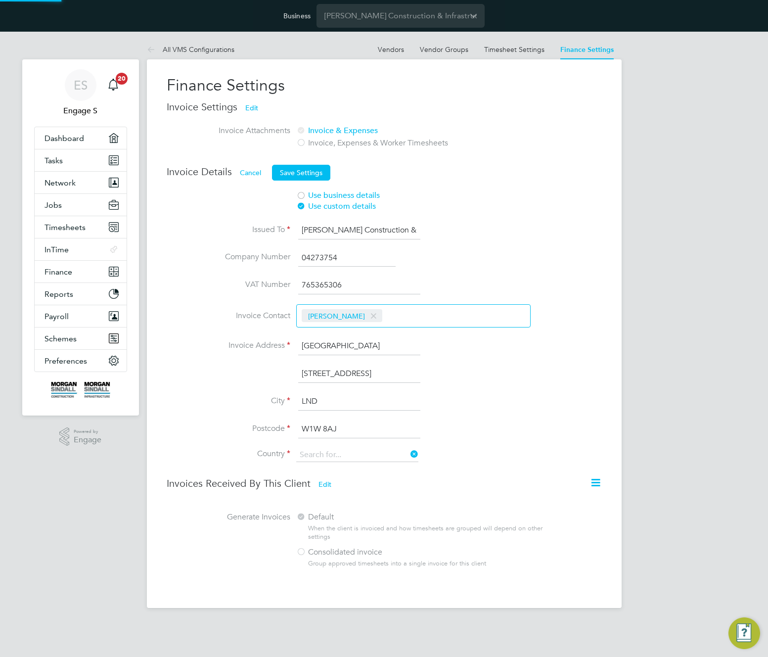
type input "United Kingdom"
click at [300, 192] on div at bounding box center [301, 196] width 10 height 10
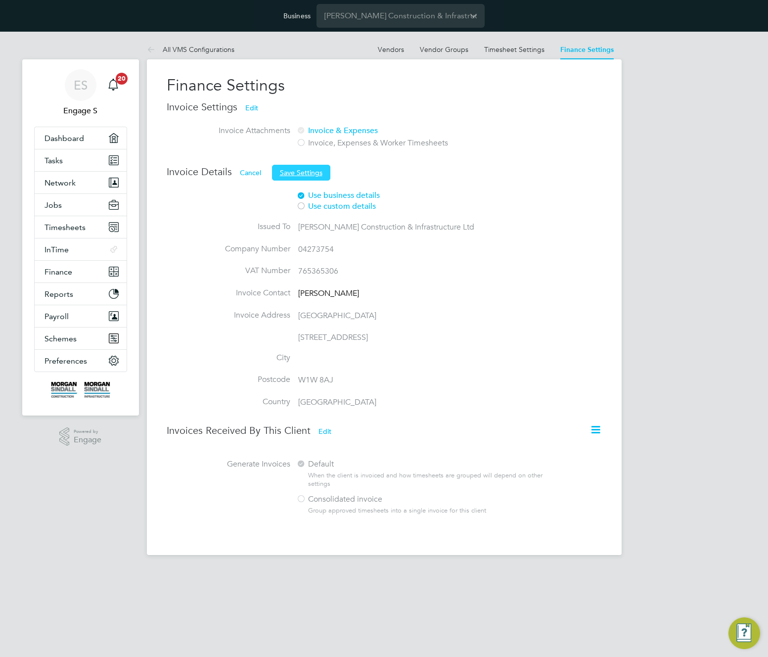
click at [299, 170] on button "Save Settings" at bounding box center [301, 173] width 58 height 16
drag, startPoint x: 419, startPoint y: 137, endPoint x: 323, endPoint y: 130, distance: 96.2
click at [328, 131] on div "Invoice Settings Edit Invoice Attachments Invoice & Expenses Invoice, Expenses …" at bounding box center [384, 130] width 435 height 61
click at [323, 430] on button "Edit" at bounding box center [324, 431] width 29 height 16
click at [317, 499] on label "Consolidated invoice" at bounding box center [418, 499] width 245 height 10
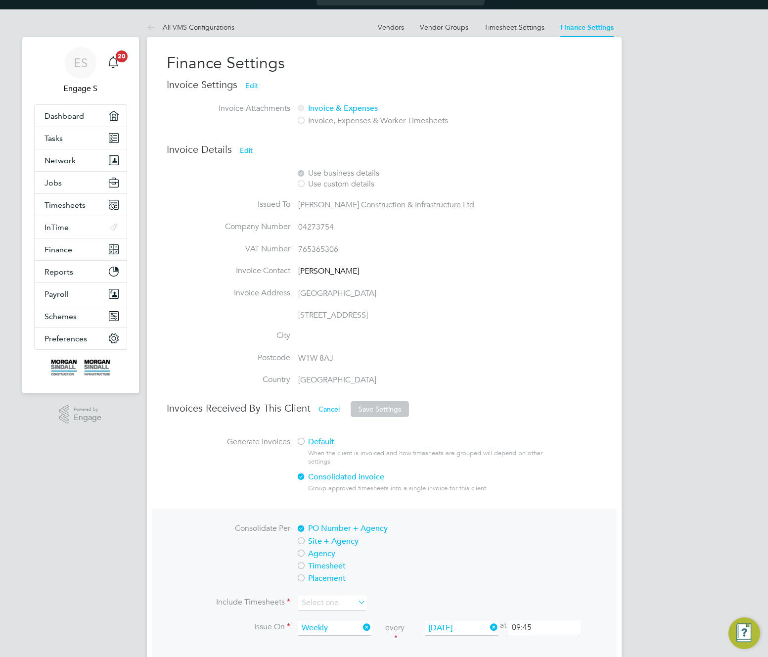
scroll to position [71, 0]
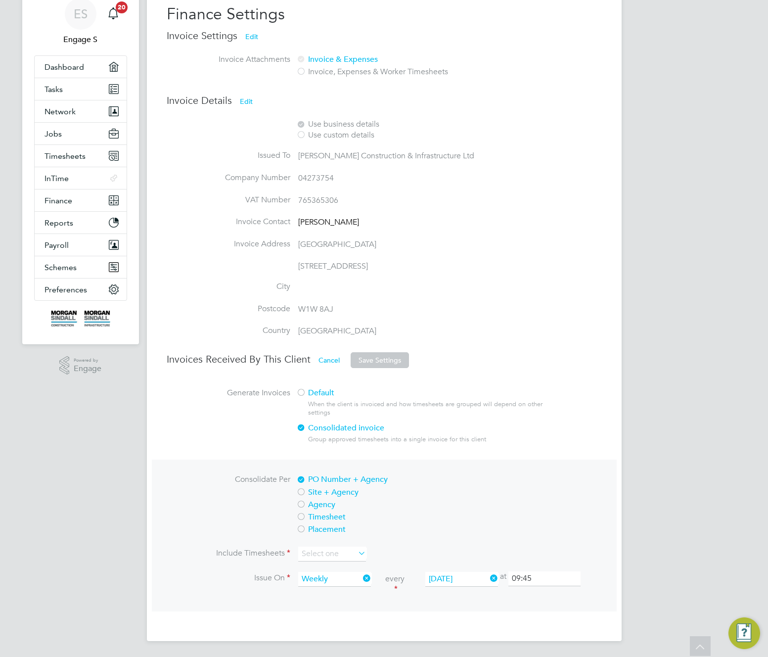
click at [312, 507] on label "Agency" at bounding box center [418, 504] width 245 height 10
click at [346, 559] on input at bounding box center [332, 553] width 68 height 15
click at [343, 567] on li "All timesheets" at bounding box center [332, 567] width 69 height 13
type input "All timesheets"
click at [375, 347] on li "Country United Kingdom" at bounding box center [369, 336] width 404 height 22
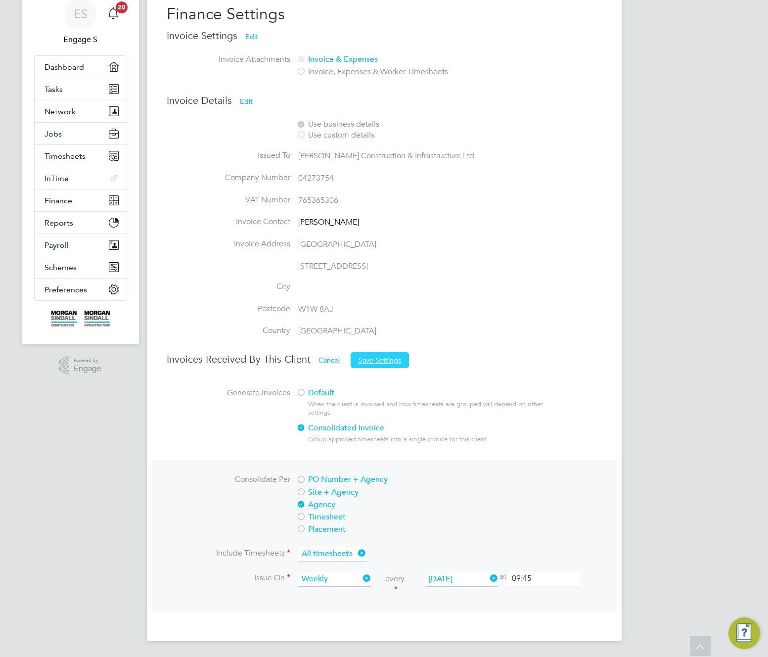
click at [380, 362] on button "Save Settings" at bounding box center [379, 360] width 58 height 16
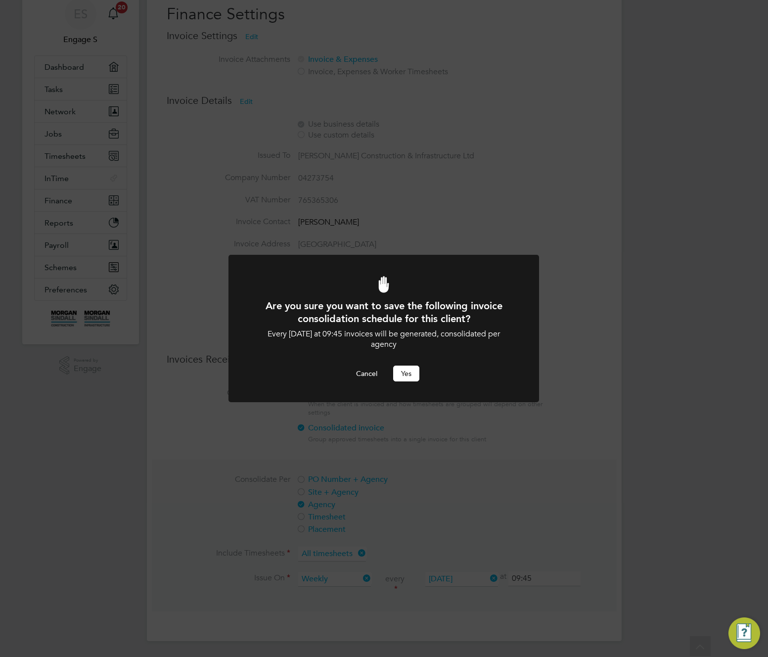
click at [403, 374] on button "Yes" at bounding box center [406, 373] width 26 height 16
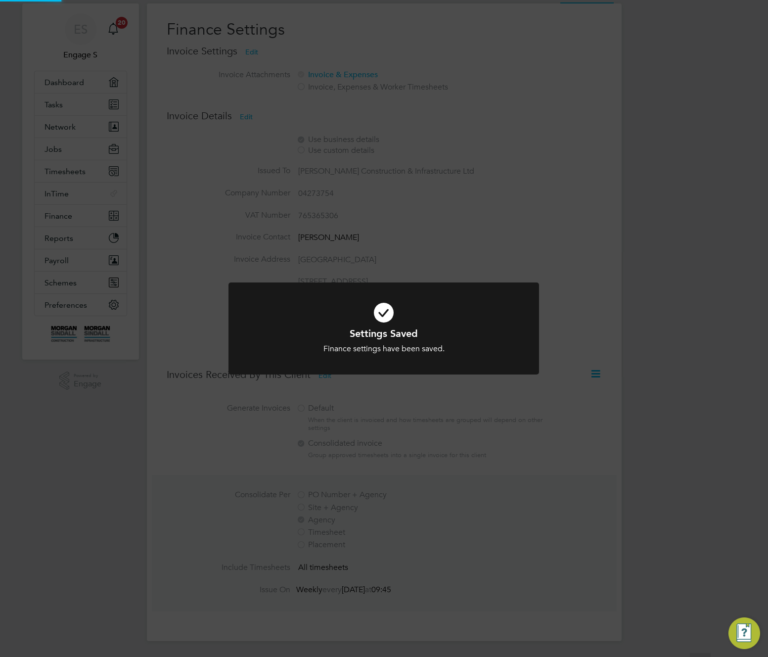
scroll to position [56, 0]
click at [590, 396] on div "Settings Saved Finance settings have been saved. Cancel Okay" at bounding box center [384, 328] width 768 height 657
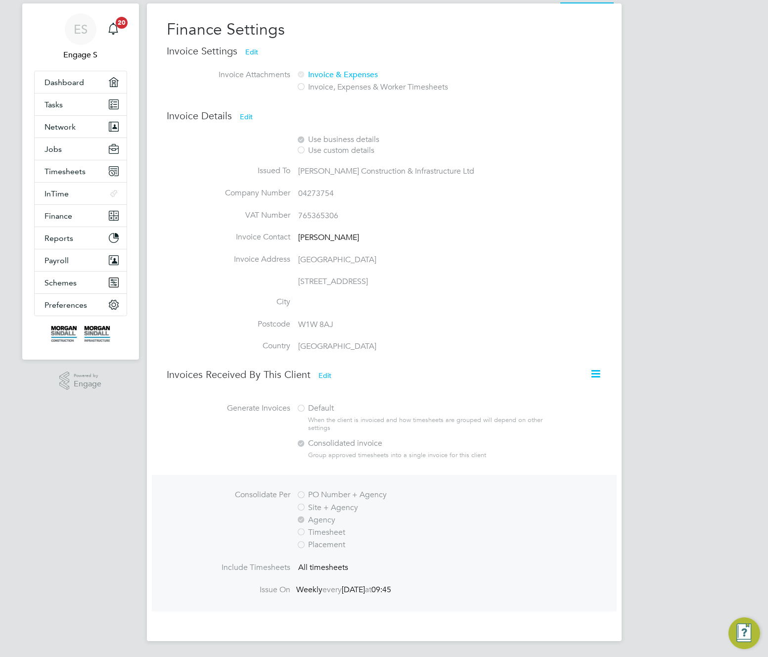
drag, startPoint x: 590, startPoint y: 396, endPoint x: 585, endPoint y: 293, distance: 103.4
click at [585, 293] on div "Finance Settings Invoice Settings Edit Invoice Attachments Invoice & Expenses I…" at bounding box center [384, 315] width 435 height 592
click at [585, 293] on div "Invoice Details Edit Use business details Use custom details Issued To Morgan S…" at bounding box center [384, 236] width 435 height 254
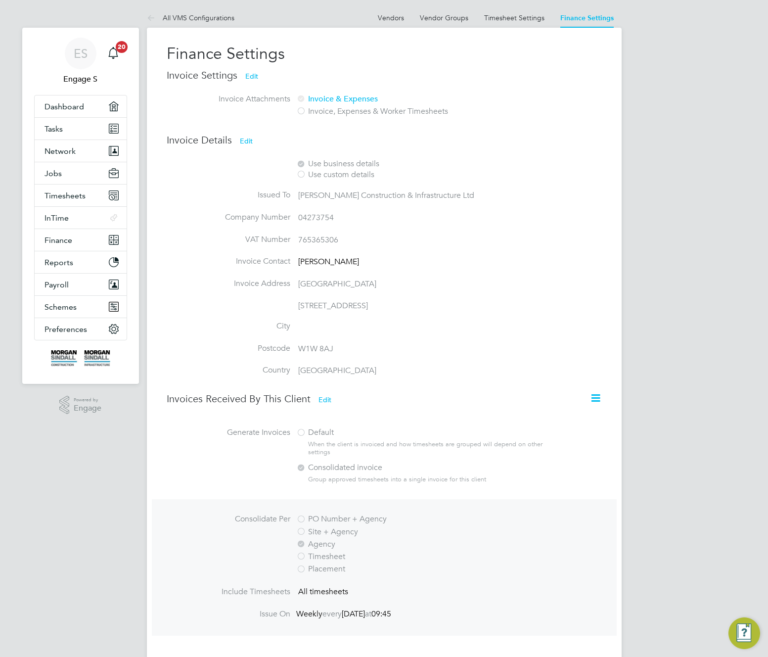
scroll to position [0, 0]
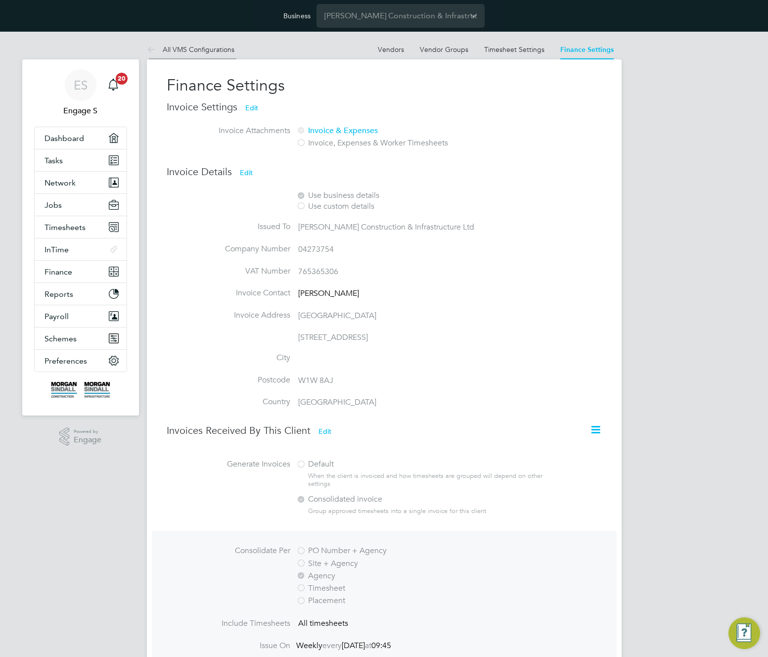
click at [208, 48] on link "All VMS Configurations" at bounding box center [191, 49] width 88 height 9
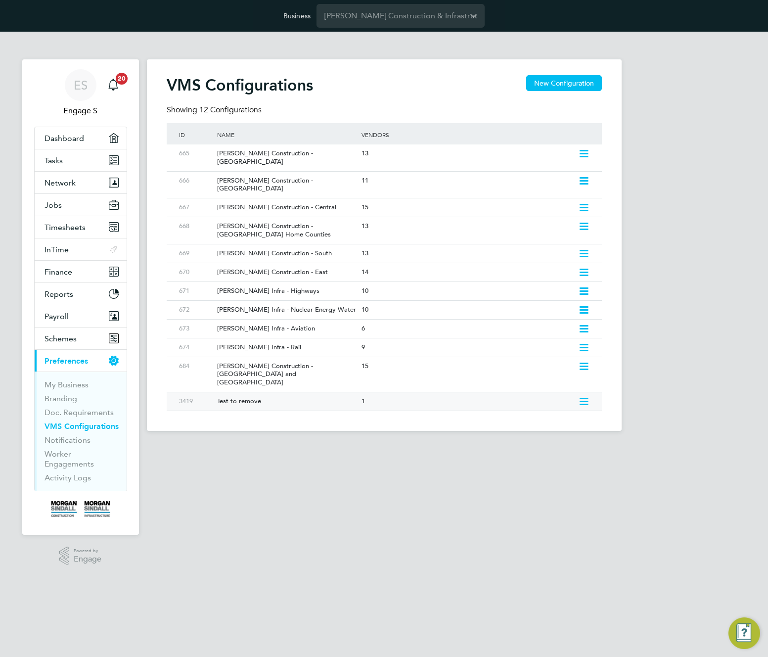
click at [580, 397] on icon at bounding box center [583, 401] width 12 height 8
click at [512, 438] on li "Delete VMS Configuration" at bounding box center [540, 440] width 95 height 14
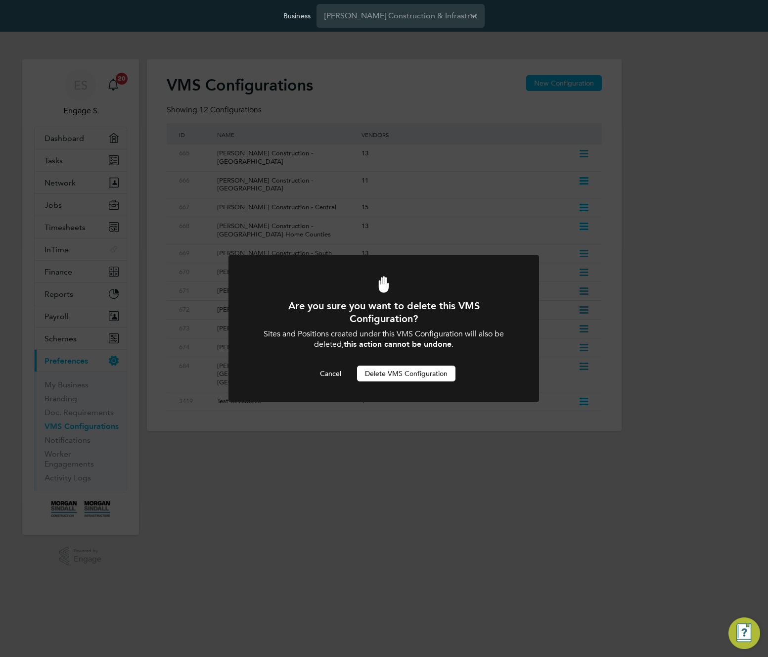
click at [423, 370] on button "Delete VMS Configuration" at bounding box center [406, 373] width 98 height 16
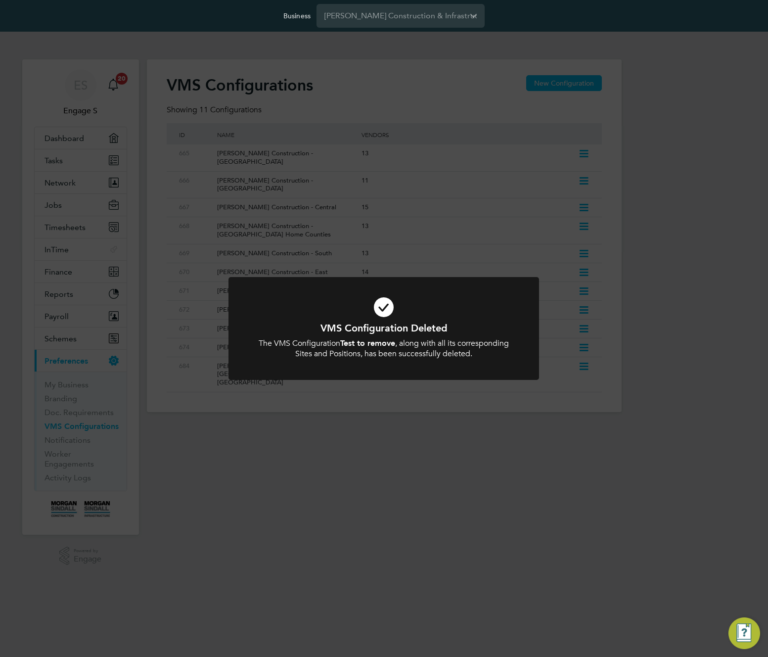
click at [509, 124] on div "VMS Configuration Deleted The VMS Configuration Test to remove , along with all…" at bounding box center [384, 328] width 768 height 657
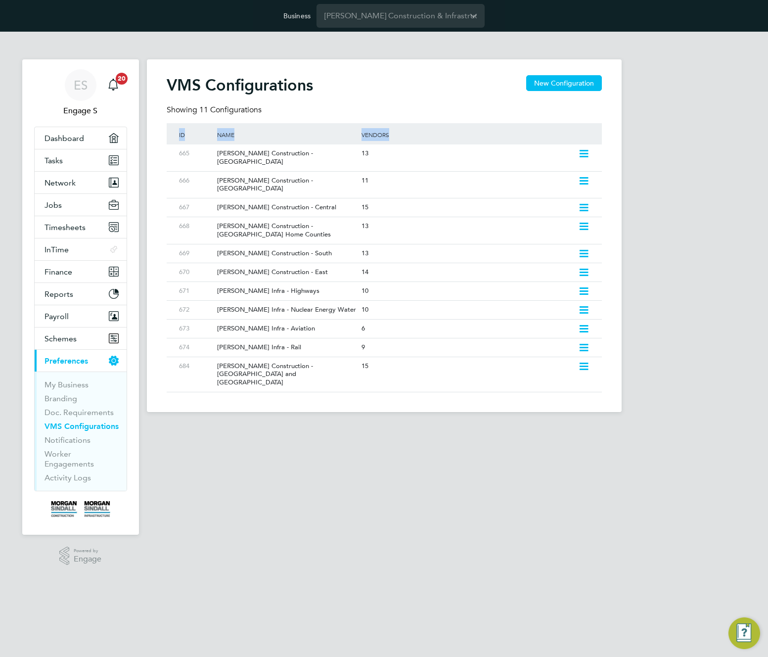
drag, startPoint x: 485, startPoint y: 131, endPoint x: 372, endPoint y: 116, distance: 114.1
click at [373, 119] on div "VMS Configurations New Configuration Showing 11 Configurations ID Name Vendors …" at bounding box center [384, 233] width 435 height 317
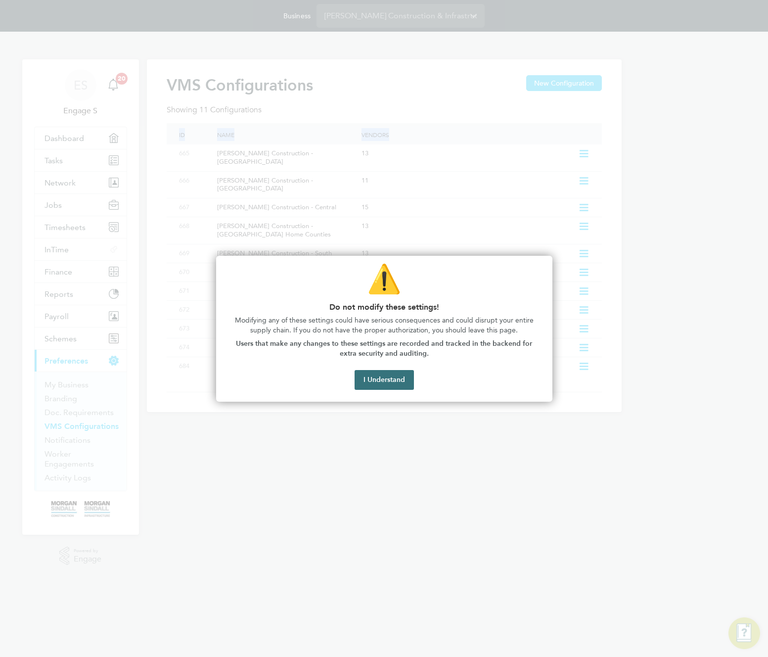
click at [390, 385] on button "I Understand" at bounding box center [383, 380] width 59 height 20
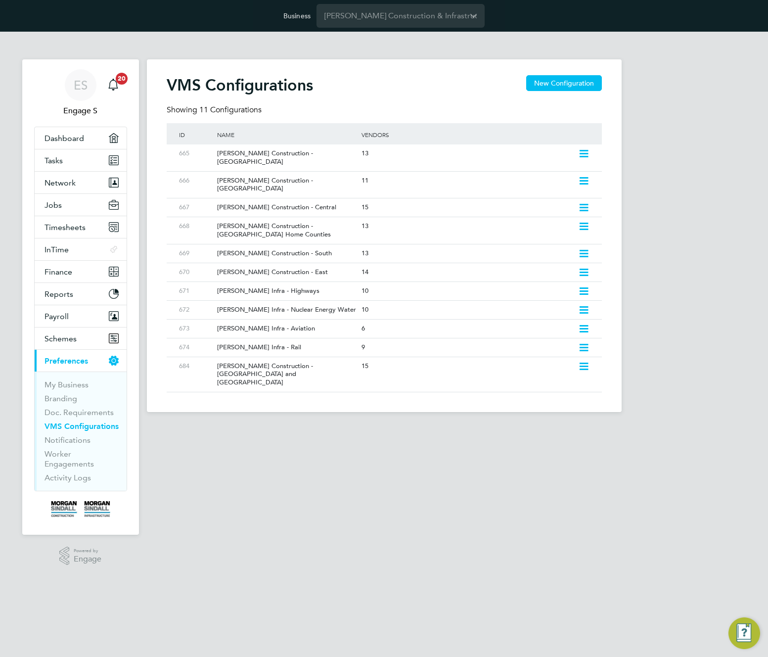
click at [418, 123] on div "Vendors" at bounding box center [475, 134] width 232 height 23
click at [419, 106] on div "Showing 11 Configurations" at bounding box center [384, 114] width 435 height 18
drag, startPoint x: 356, startPoint y: 89, endPoint x: 166, endPoint y: 84, distance: 190.4
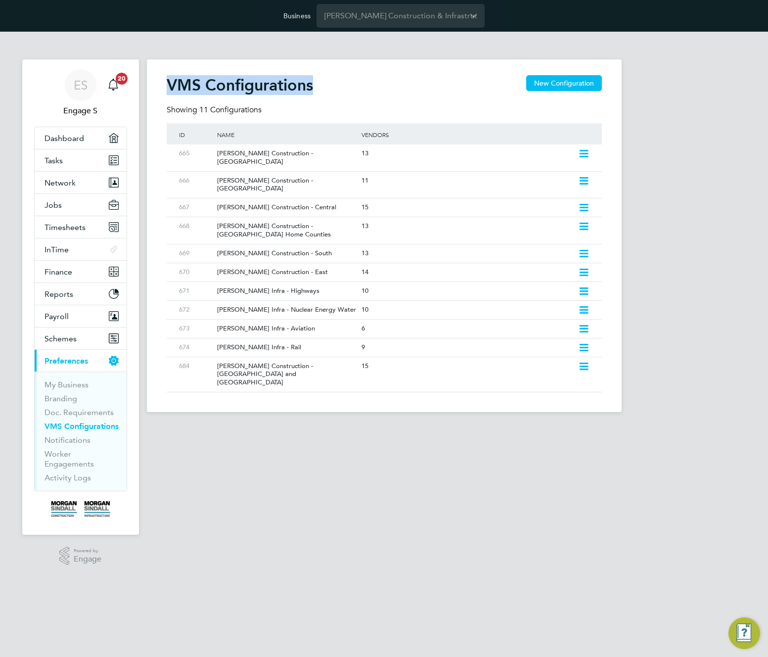
click at [167, 84] on div "VMS Configurations New Configuration" at bounding box center [384, 90] width 435 height 30
drag, startPoint x: 332, startPoint y: 84, endPoint x: 272, endPoint y: 82, distance: 59.9
click at [272, 82] on h2 "VMS Configurations" at bounding box center [240, 85] width 146 height 20
click at [383, 89] on div "VMS Configurations New Configuration" at bounding box center [384, 90] width 435 height 30
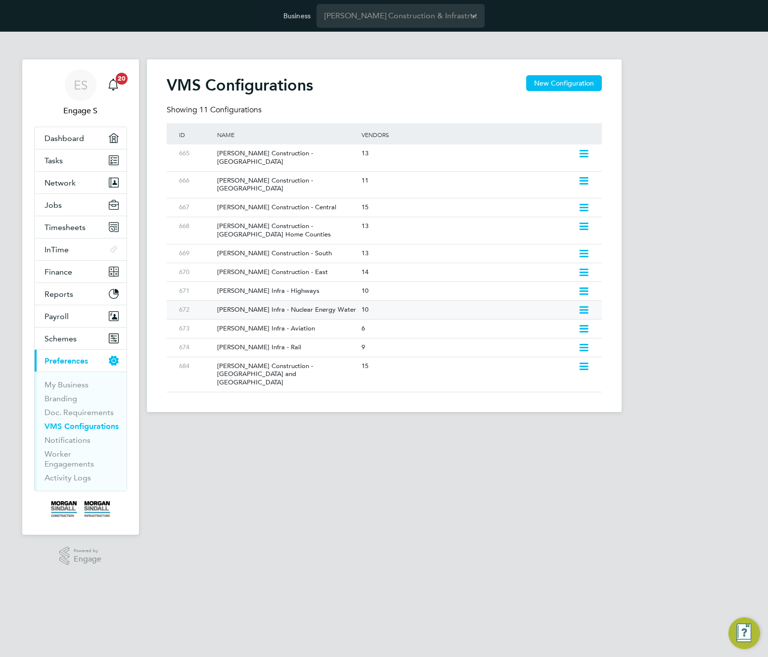
click at [262, 301] on div "Morgan Sindall Infra - Nuclear Energy Water" at bounding box center [284, 310] width 149 height 18
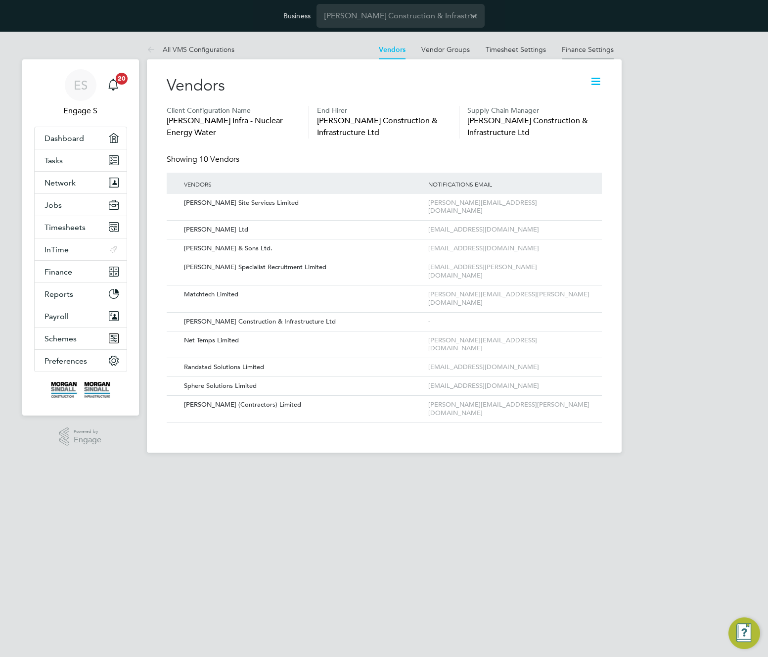
click at [586, 50] on link "Finance Settings" at bounding box center [588, 49] width 52 height 9
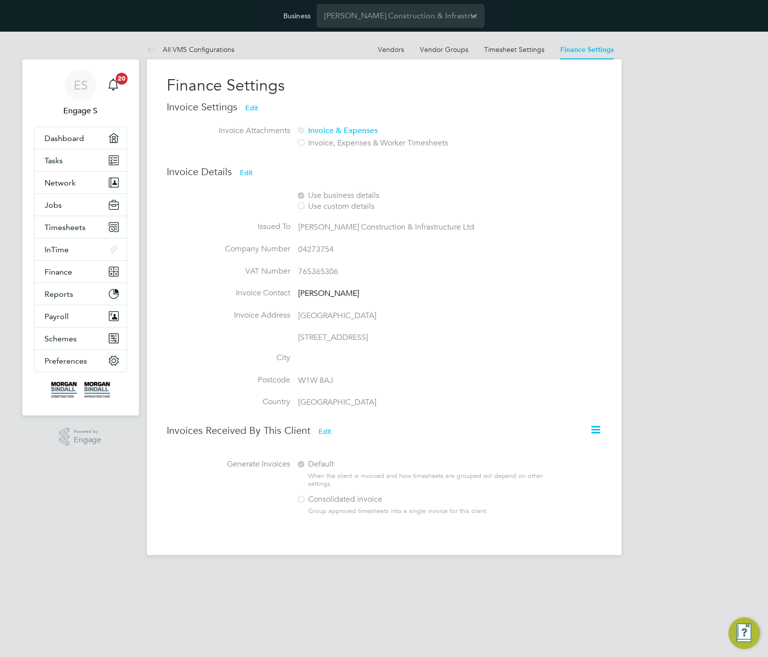
click at [538, 86] on h2 "Finance Settings" at bounding box center [384, 85] width 435 height 21
click at [541, 292] on li "Invoice Contact [PERSON_NAME]" at bounding box center [369, 299] width 404 height 22
click at [551, 189] on div "Invoice Details Edit Use business details Use custom details Issued To [PERSON_…" at bounding box center [384, 292] width 435 height 254
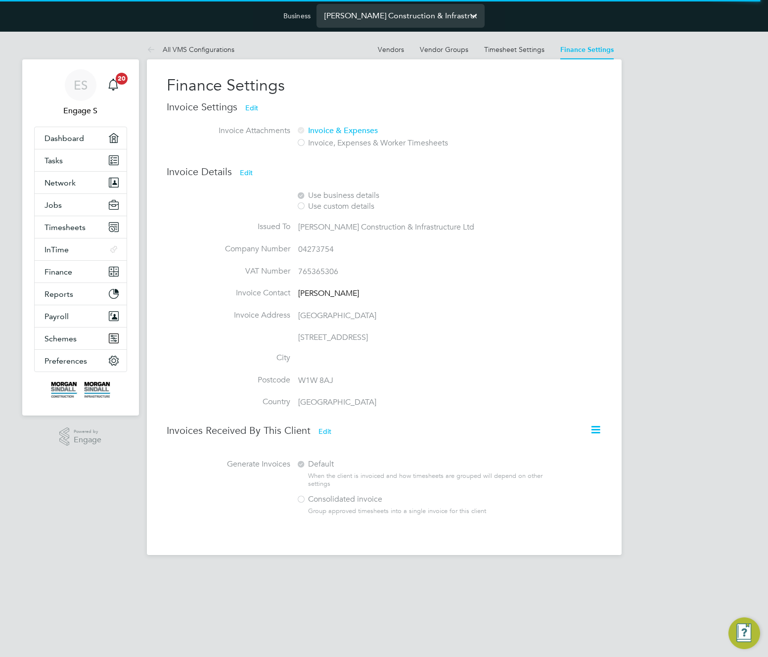
click at [372, 16] on input "[PERSON_NAME] Construction & Infrastructure Ltd" at bounding box center [400, 15] width 168 height 23
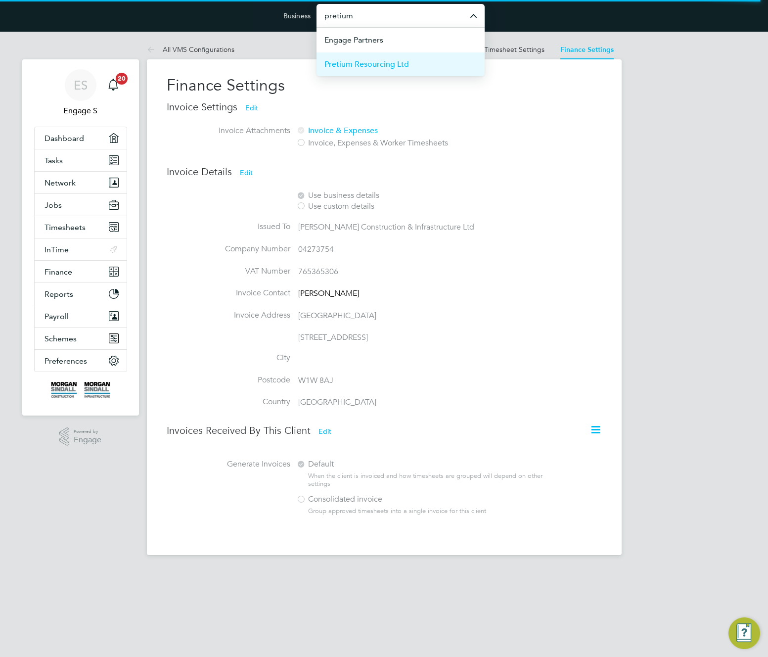
click at [380, 63] on span "Pretium Resourcing Ltd" at bounding box center [366, 64] width 85 height 12
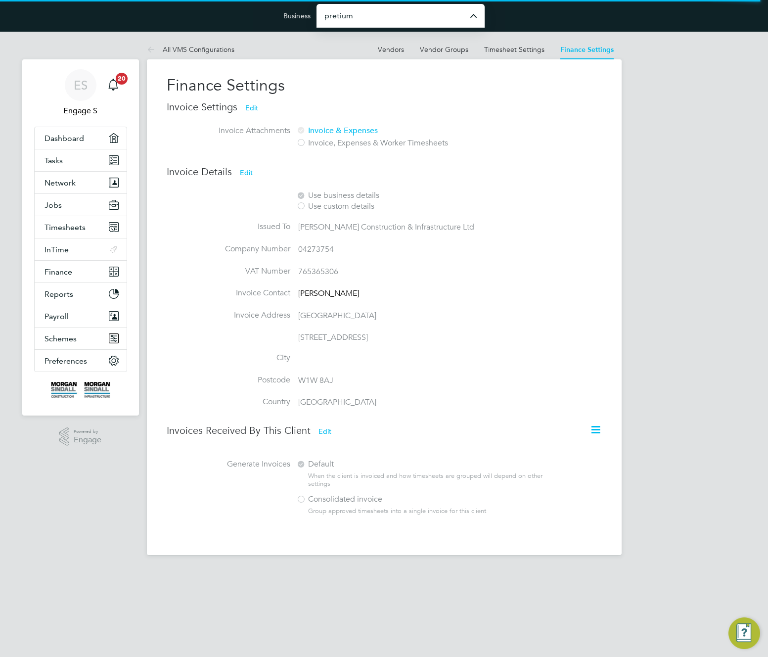
type input "Pretium Resourcing Ltd"
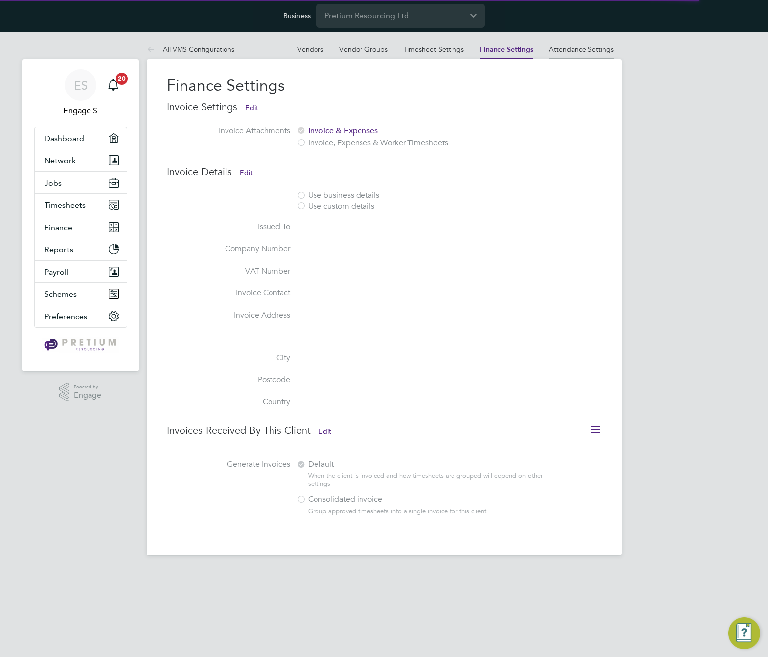
click at [578, 49] on link "Attendance Settings" at bounding box center [581, 49] width 65 height 9
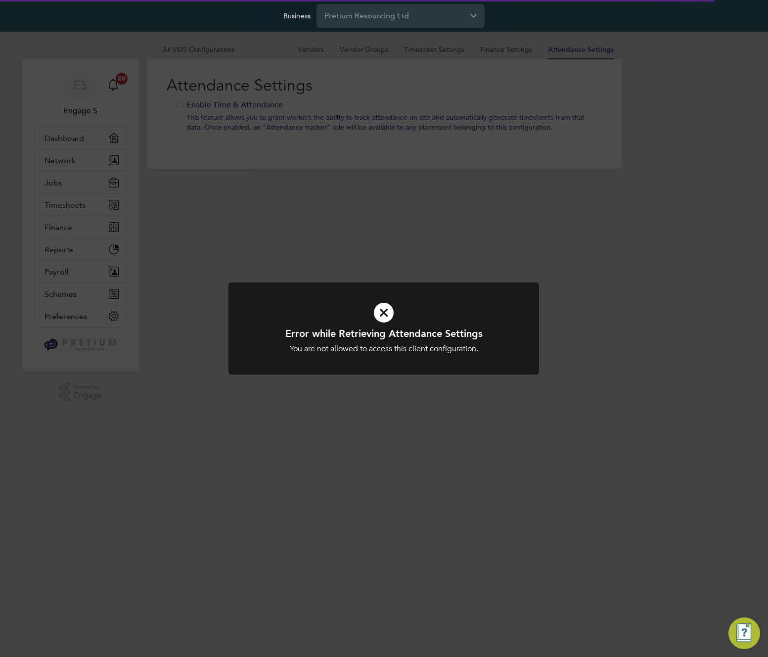
click at [263, 258] on div "Error while Retrieving Attendance Settings You are not allowed to access this c…" at bounding box center [384, 328] width 768 height 657
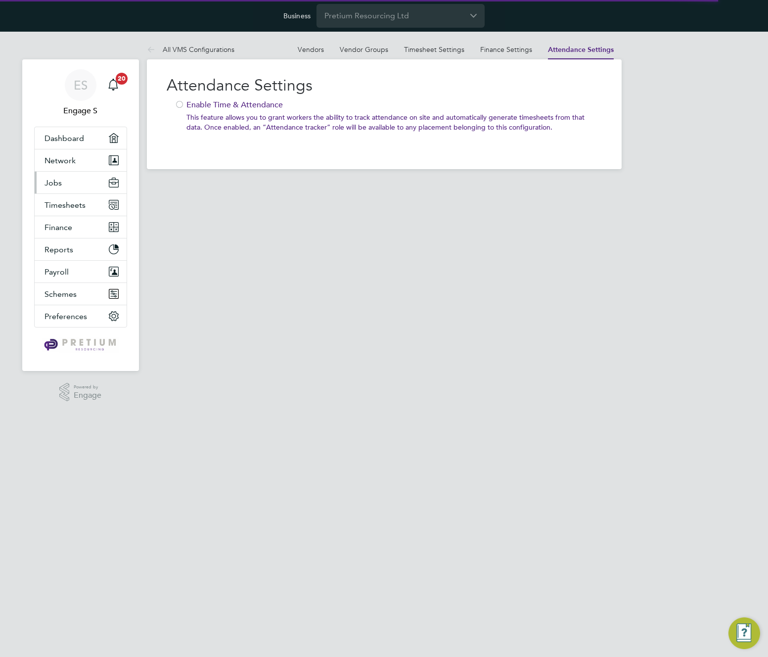
click at [52, 184] on span "Jobs" at bounding box center [52, 182] width 17 height 9
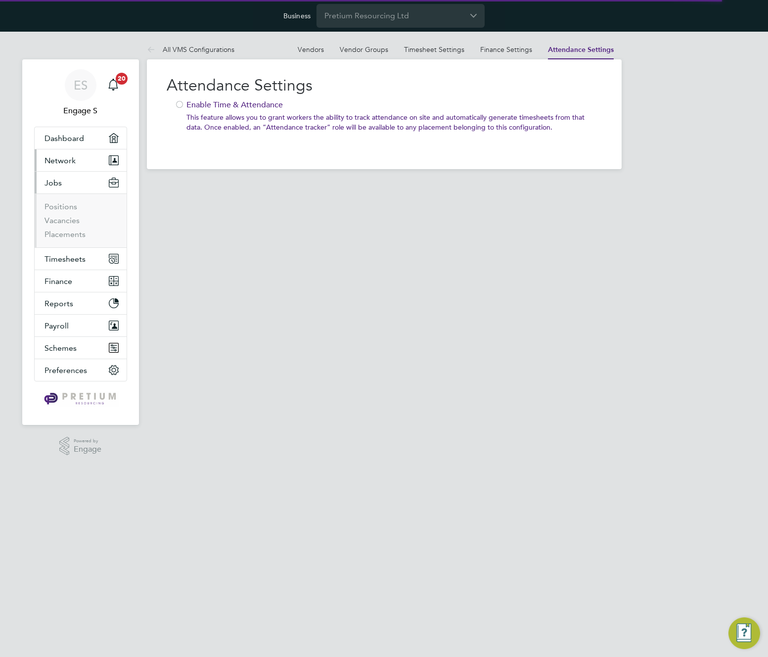
click at [60, 163] on span "Network" at bounding box center [59, 160] width 31 height 9
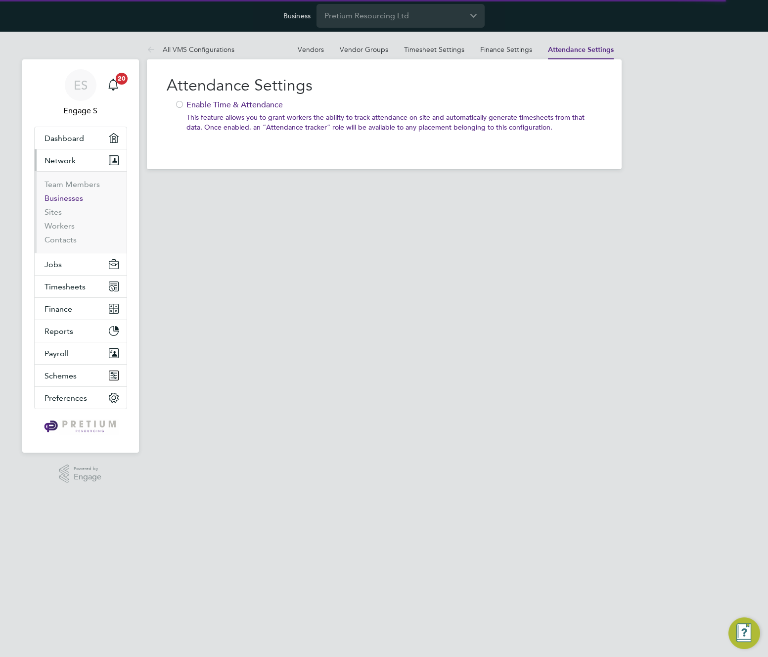
click at [57, 198] on link "Businesses" at bounding box center [63, 197] width 39 height 9
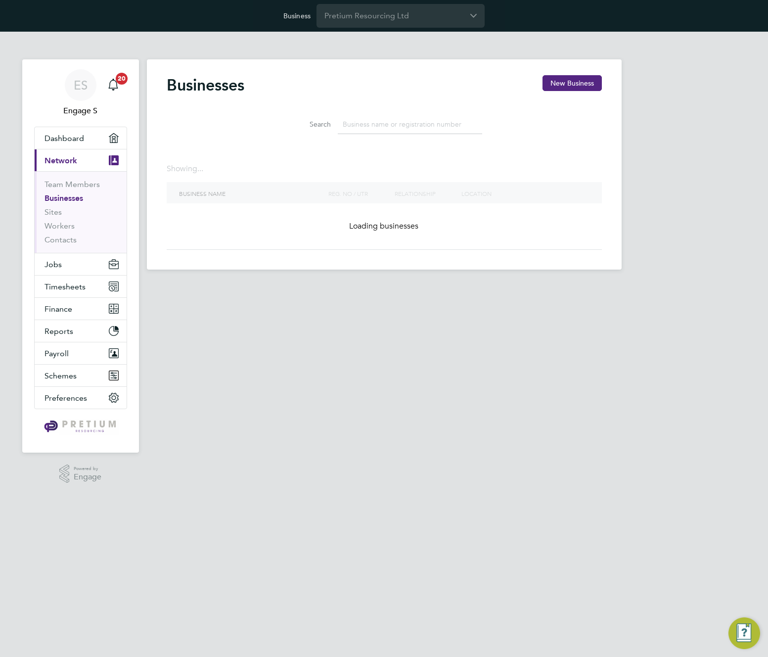
click at [387, 125] on input at bounding box center [410, 124] width 144 height 19
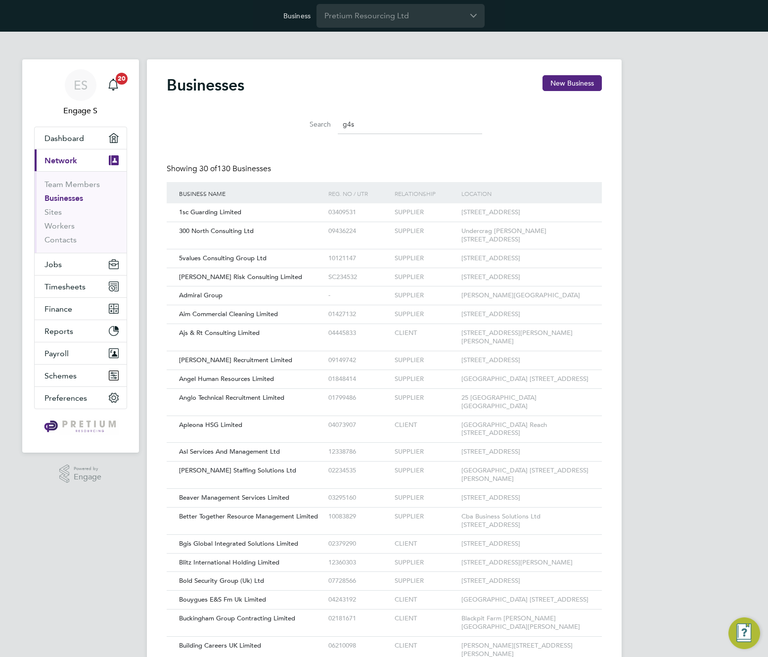
click at [404, 125] on input "g4s" at bounding box center [410, 124] width 144 height 19
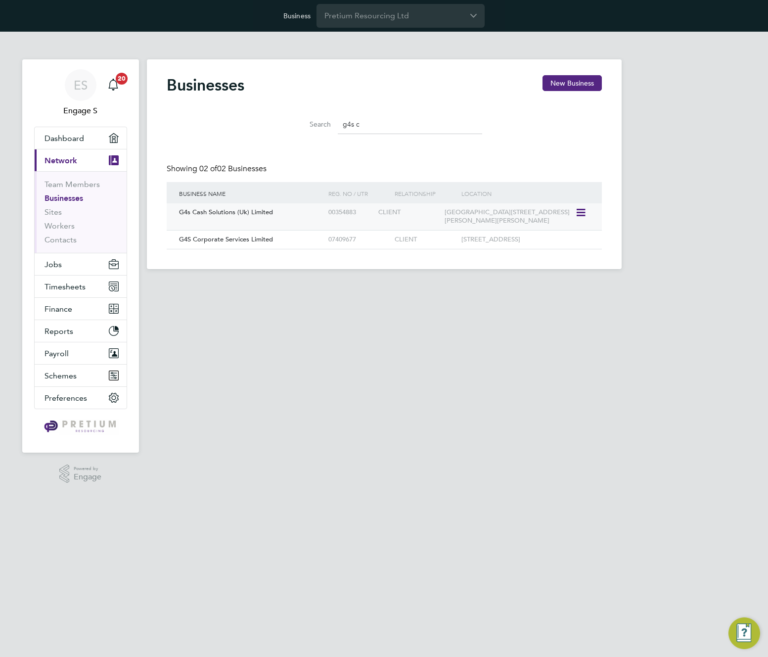
type input "g4s c"
click at [359, 208] on div "00354883" at bounding box center [351, 212] width 50 height 18
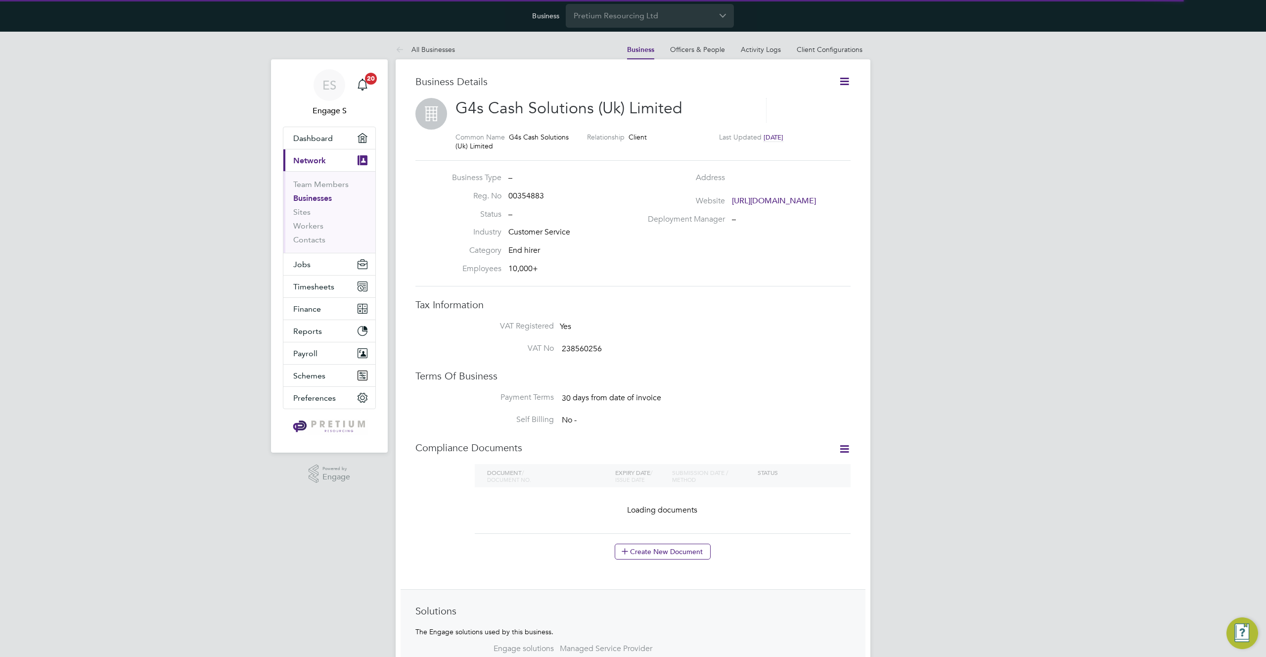
click at [842, 82] on icon at bounding box center [844, 81] width 12 height 12
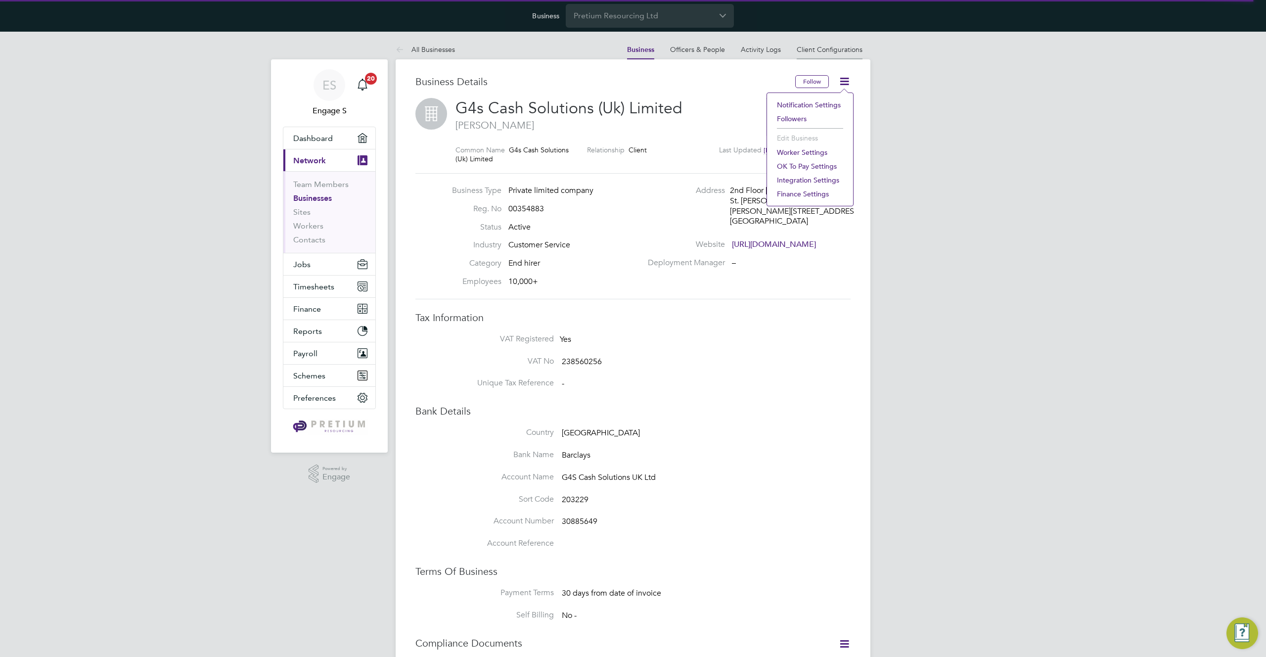
click at [844, 45] on link "Client Configurations" at bounding box center [829, 49] width 66 height 9
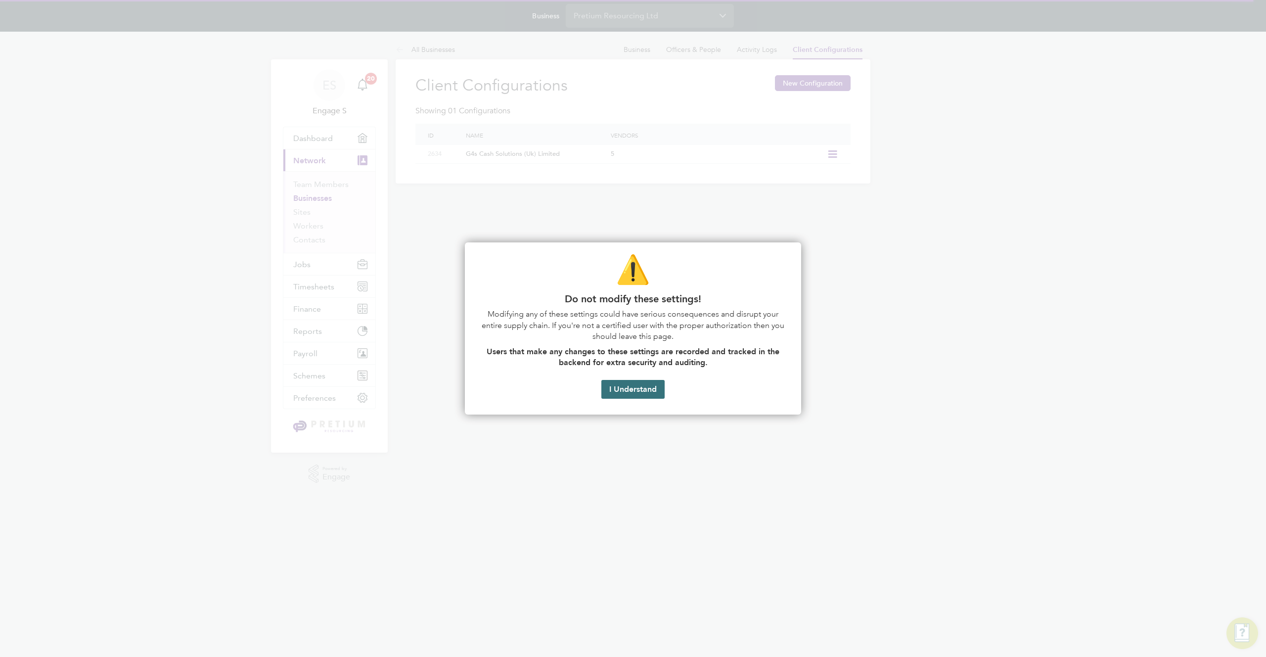
click at [648, 390] on button "I Understand" at bounding box center [632, 389] width 63 height 19
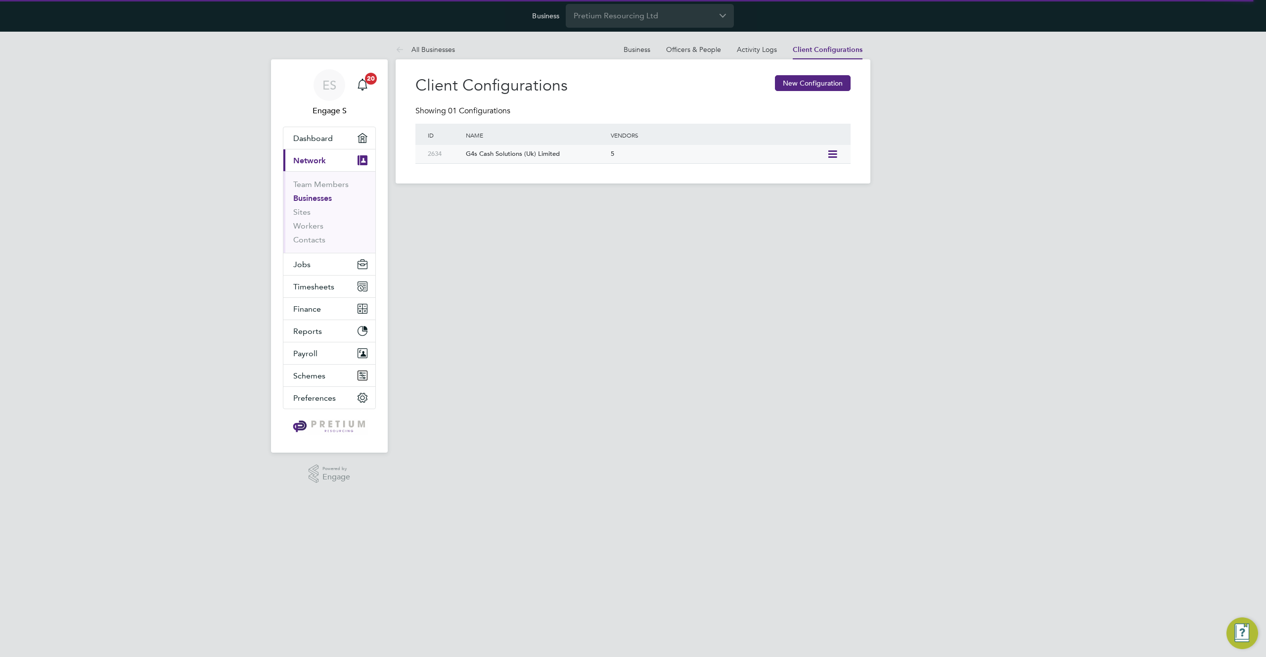
click at [572, 157] on div "G4s Cash Solutions (Uk) Limited" at bounding box center [532, 154] width 149 height 18
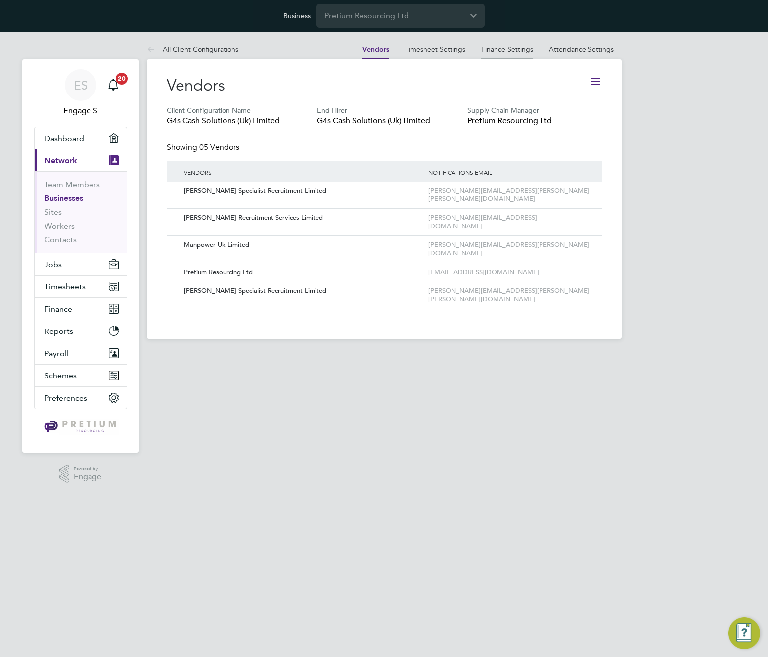
click at [508, 50] on link "Finance Settings" at bounding box center [507, 49] width 52 height 9
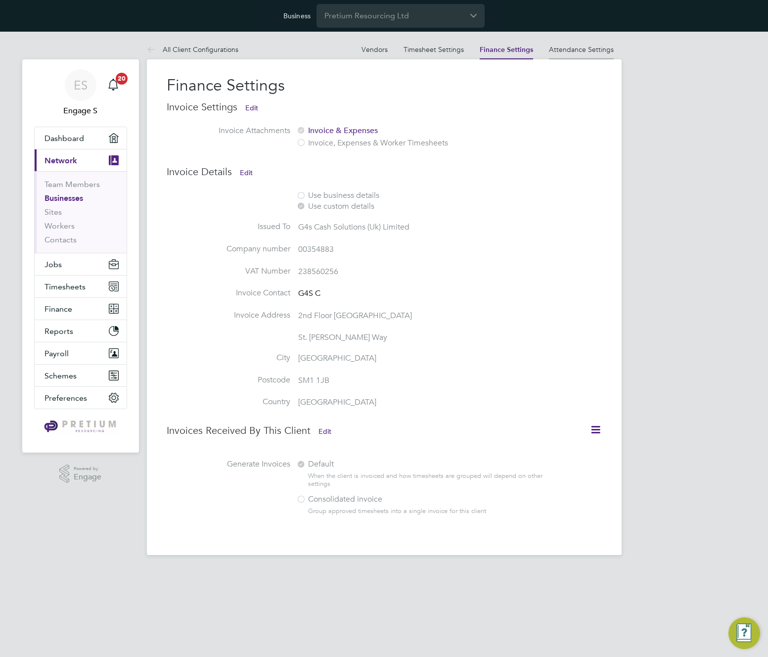
click at [591, 51] on link "Attendance Settings" at bounding box center [581, 49] width 65 height 9
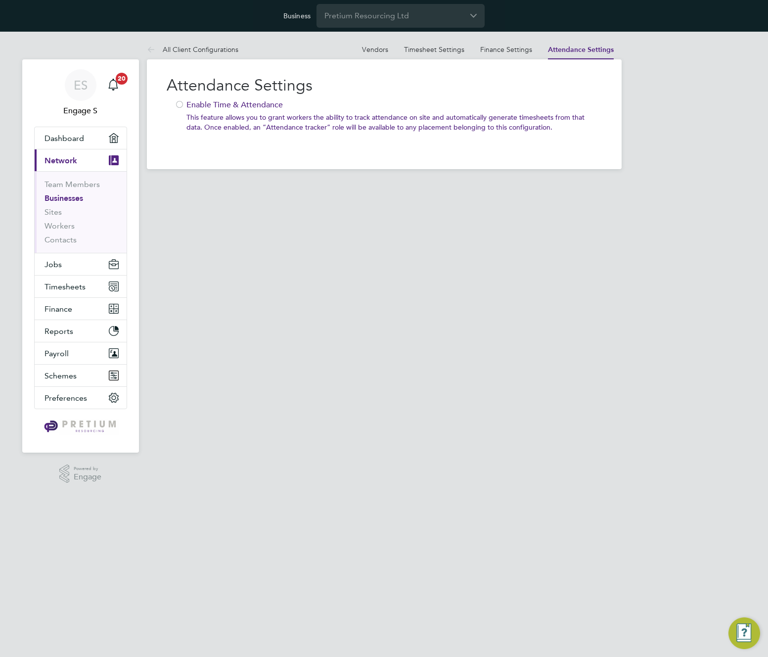
click at [179, 105] on div at bounding box center [180, 105] width 10 height 10
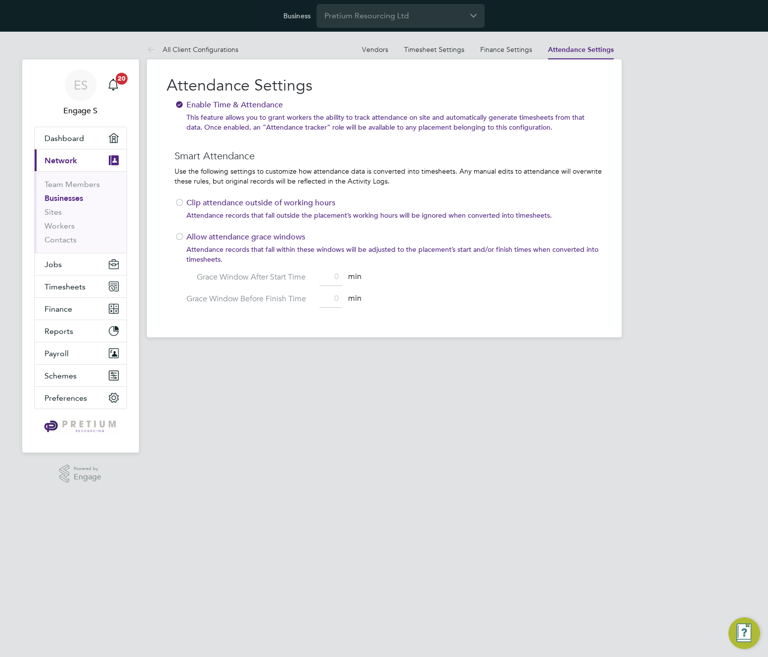
click at [183, 204] on div "All Client Configurations Vendors Timesheet Settings Finance Settings Attendanc…" at bounding box center [384, 189] width 475 height 298
click at [176, 203] on div at bounding box center [180, 203] width 10 height 10
drag, startPoint x: 183, startPoint y: 239, endPoint x: 190, endPoint y: 264, distance: 26.1
click at [183, 240] on div at bounding box center [180, 237] width 10 height 10
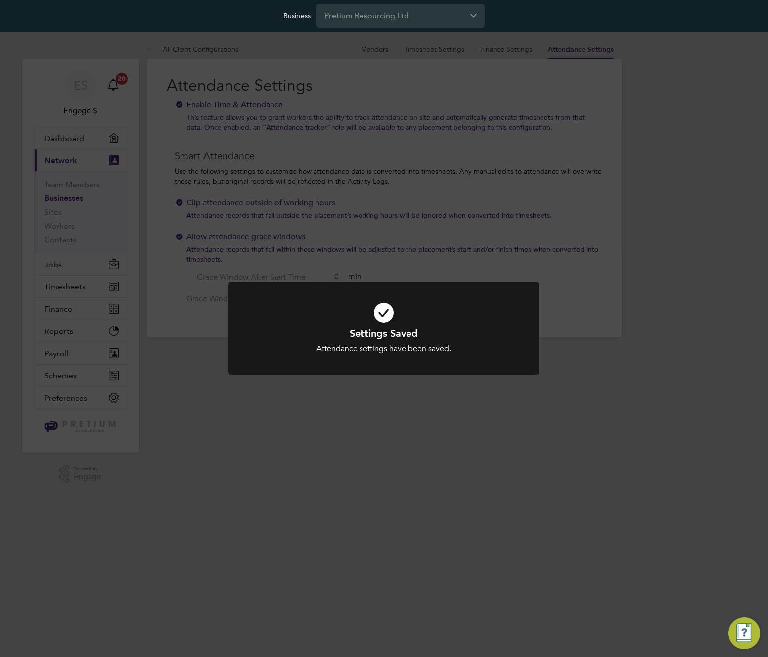
click at [357, 276] on div "Settings Saved Attendance settings have been saved. Cancel Okay" at bounding box center [384, 328] width 768 height 657
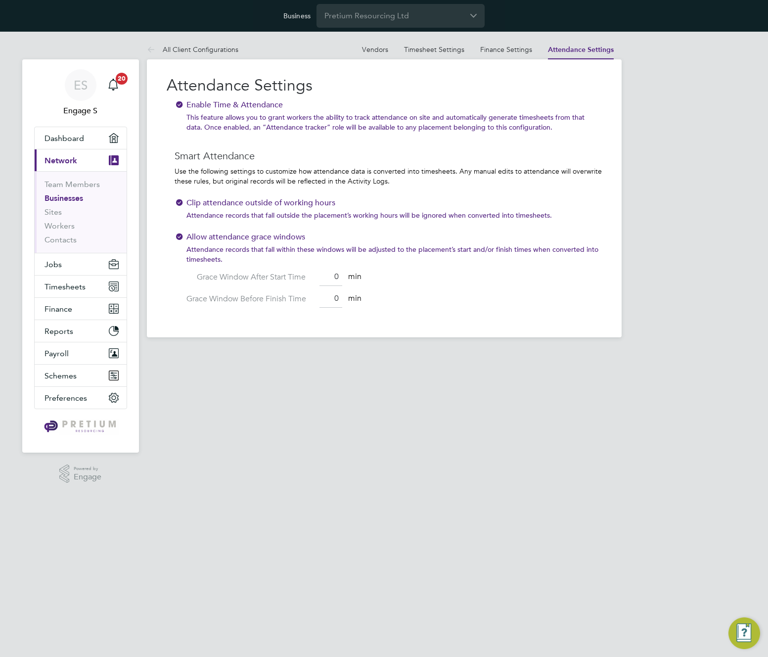
click at [336, 274] on input "0" at bounding box center [330, 277] width 23 height 18
type input "20"
click at [332, 294] on div "All Client Configurations Vendors Timesheet Settings Finance Settings Attendanc…" at bounding box center [384, 189] width 475 height 298
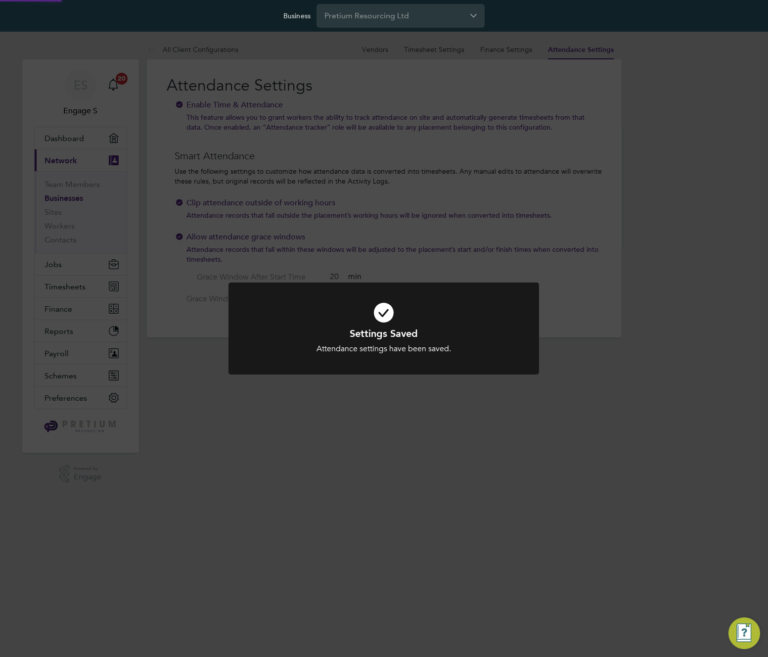
type input "10"
click at [484, 241] on div "Settings Saved Attendance settings have been saved. Cancel Okay" at bounding box center [384, 328] width 768 height 657
click at [572, 216] on div "Settings Saved Attendance settings have been saved. Cancel Okay" at bounding box center [384, 328] width 768 height 657
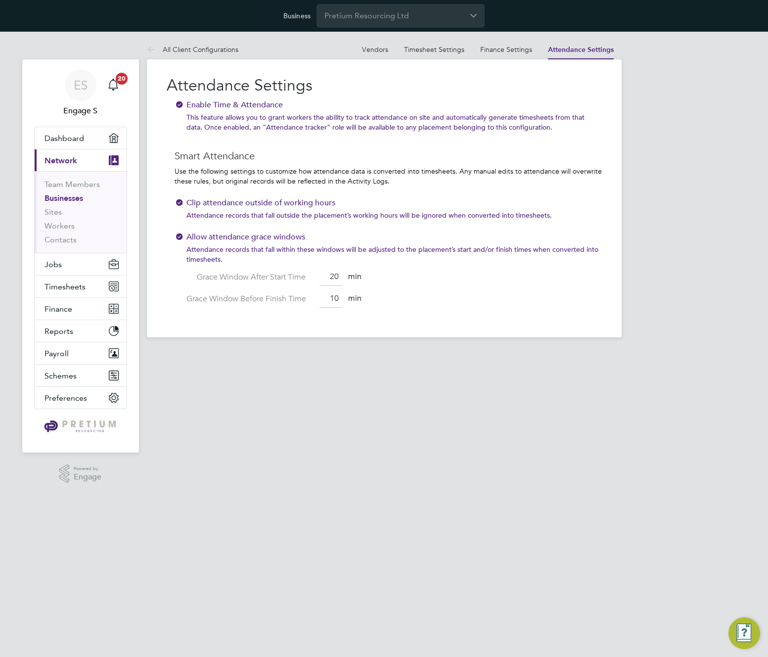
click at [180, 106] on div at bounding box center [180, 105] width 10 height 10
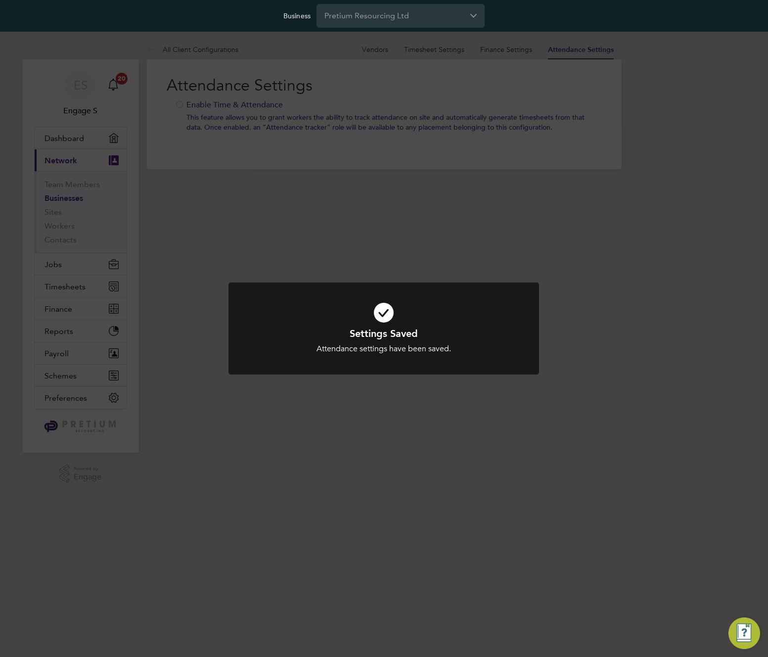
click at [499, 59] on div "Settings Saved Attendance settings have been saved. Cancel Okay" at bounding box center [384, 328] width 768 height 657
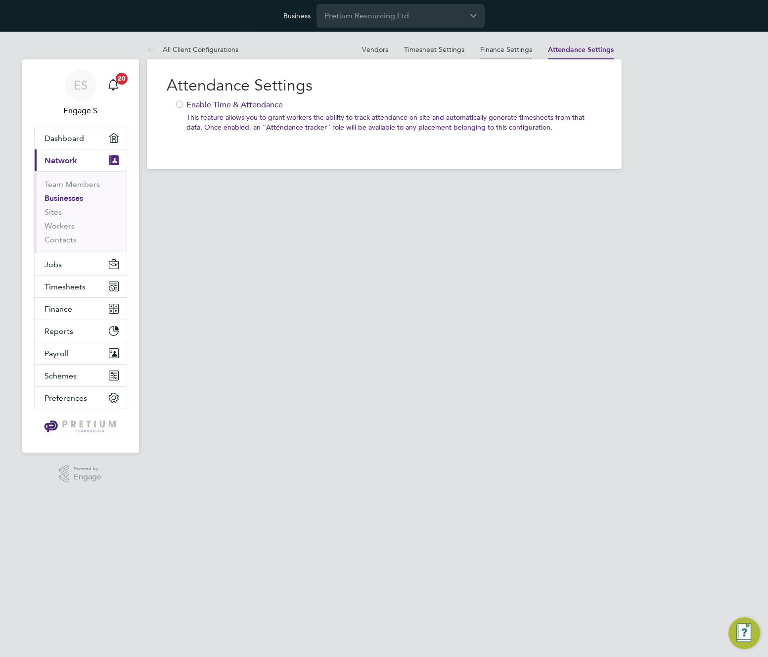
click at [499, 50] on link "Finance Settings" at bounding box center [506, 49] width 52 height 9
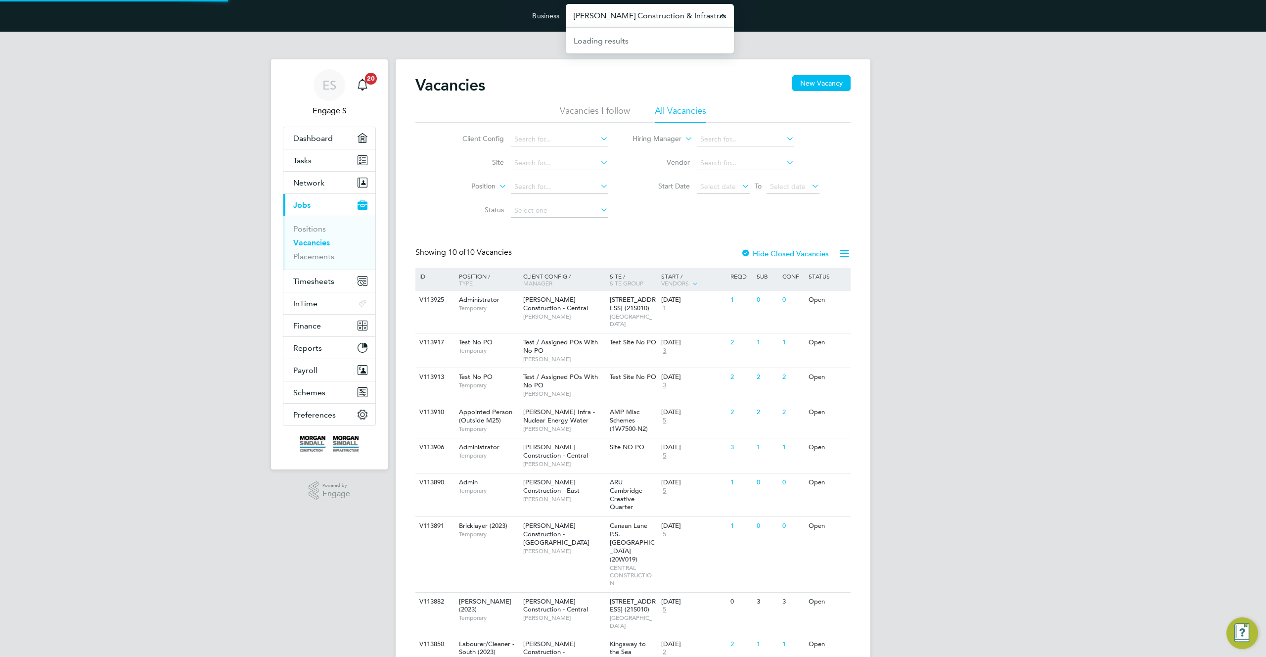
click at [617, 21] on input "Morgan Sindall Construction & Infrastructure Ltd" at bounding box center [650, 15] width 168 height 23
click at [632, 61] on span "Pretium Resourcing Ltd" at bounding box center [615, 64] width 85 height 12
type input "Pretium Resourcing Ltd"
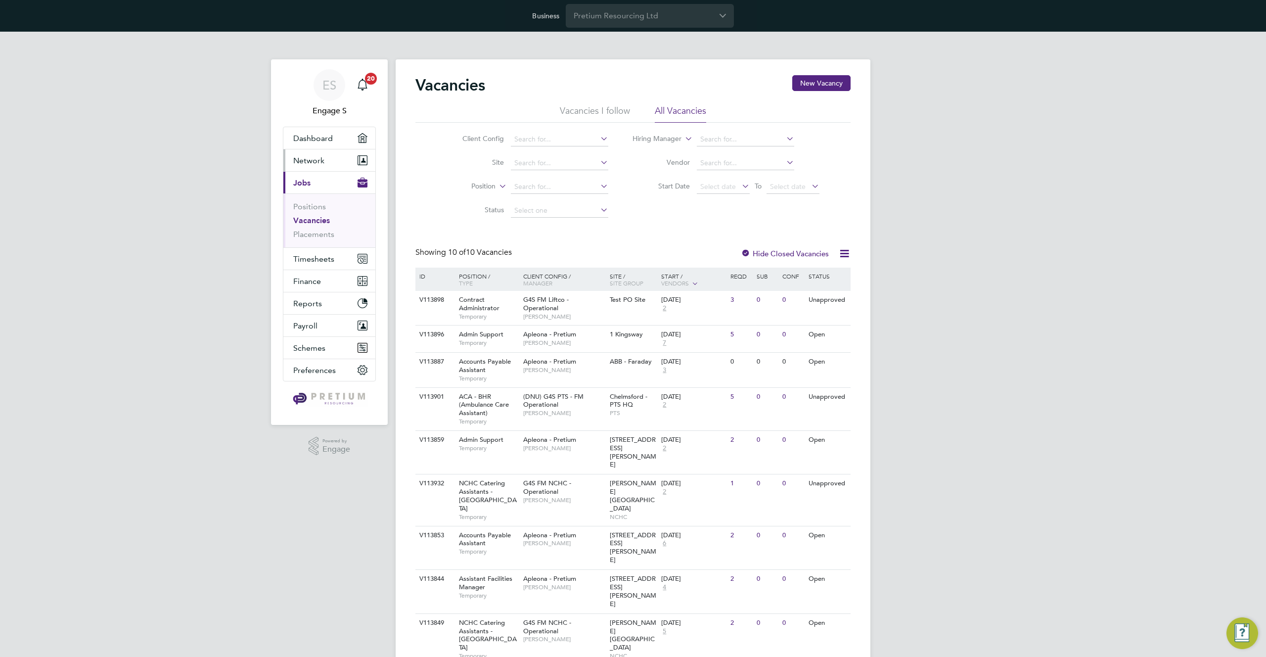
click at [323, 161] on span "Network" at bounding box center [308, 160] width 31 height 9
click at [324, 182] on link "Team Members" at bounding box center [320, 183] width 55 height 9
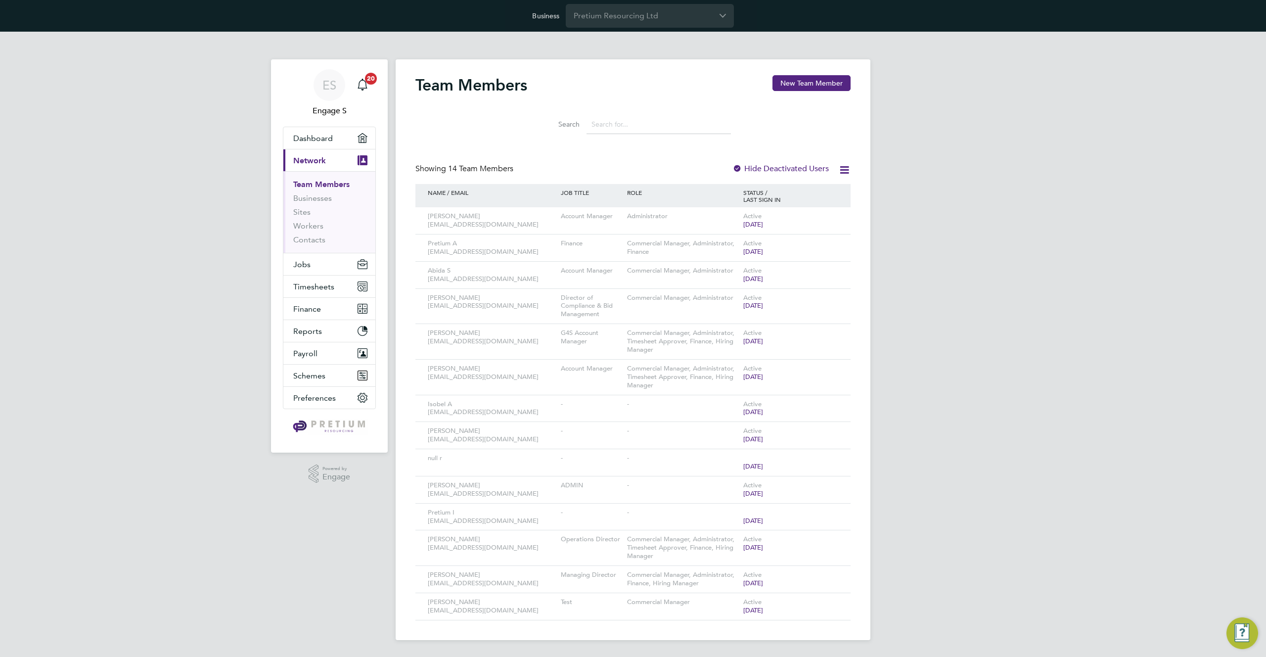
click at [651, 125] on input at bounding box center [658, 124] width 144 height 19
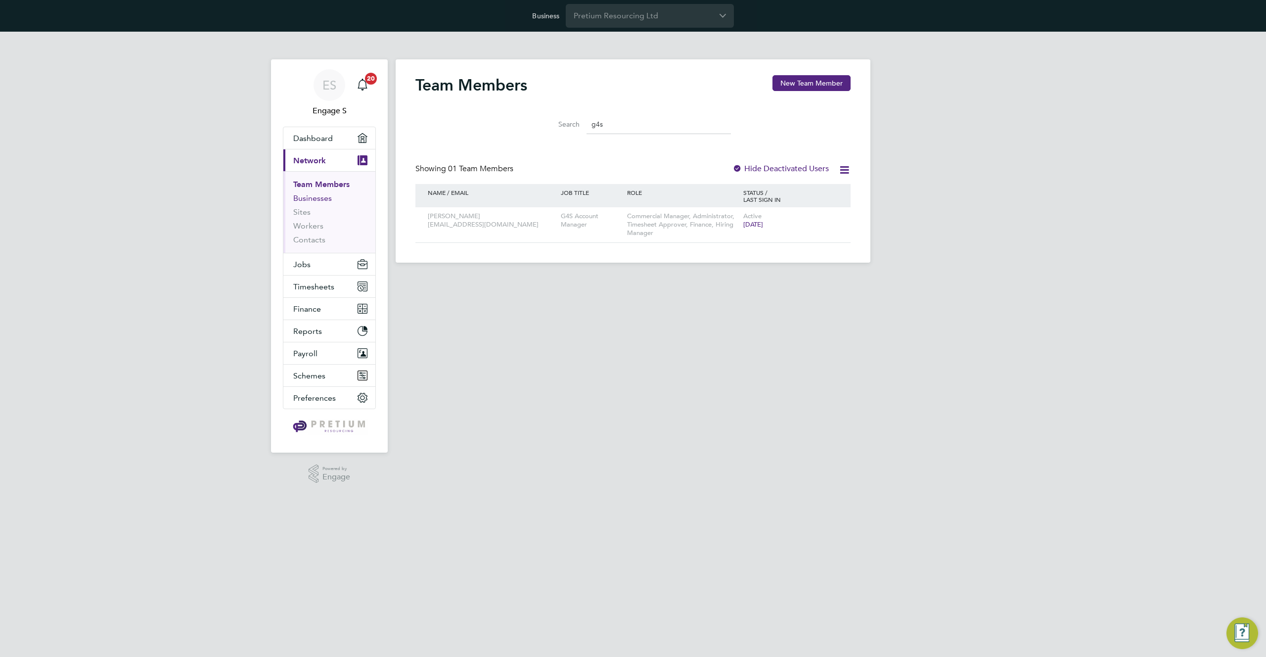
type input "g4s"
click at [312, 195] on link "Businesses" at bounding box center [312, 197] width 39 height 9
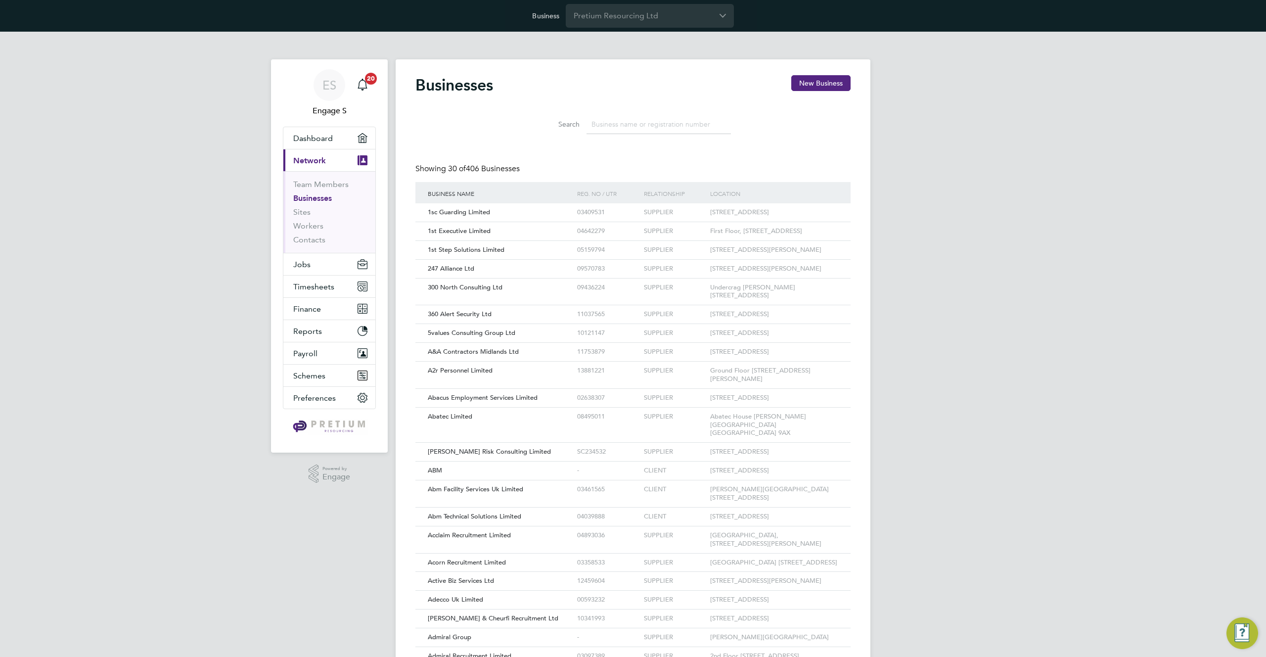
click at [632, 129] on input at bounding box center [658, 124] width 144 height 19
click at [630, 123] on input at bounding box center [658, 124] width 144 height 19
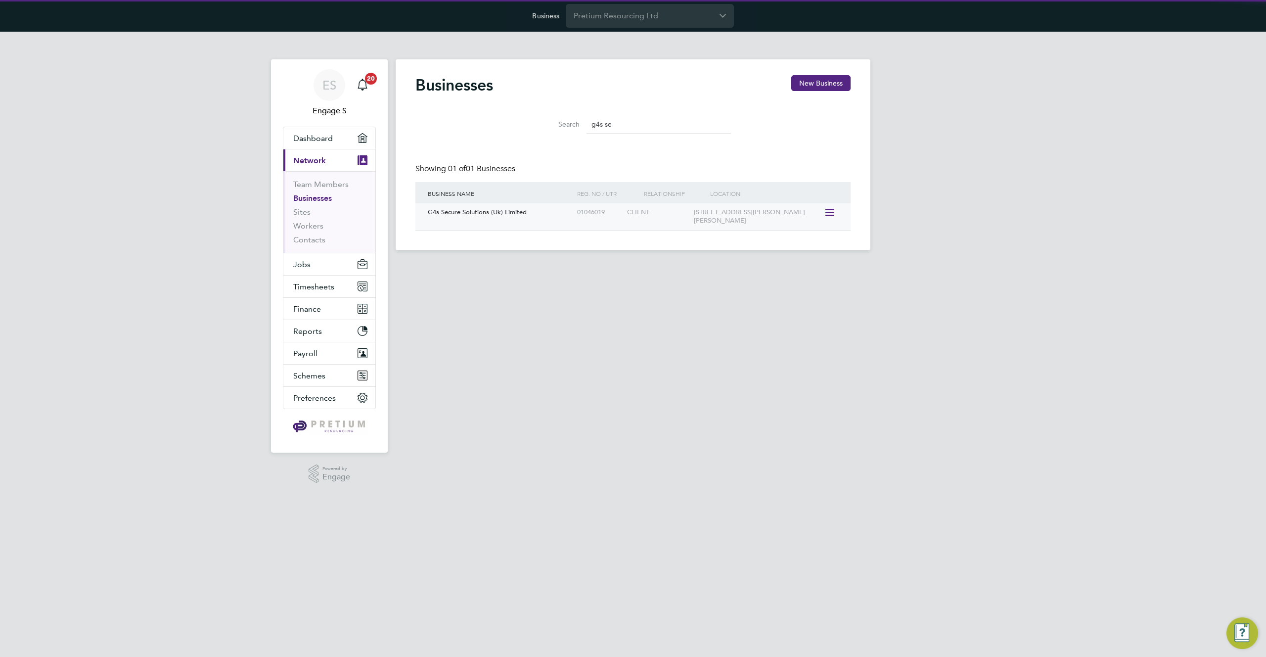
type input "g4s se"
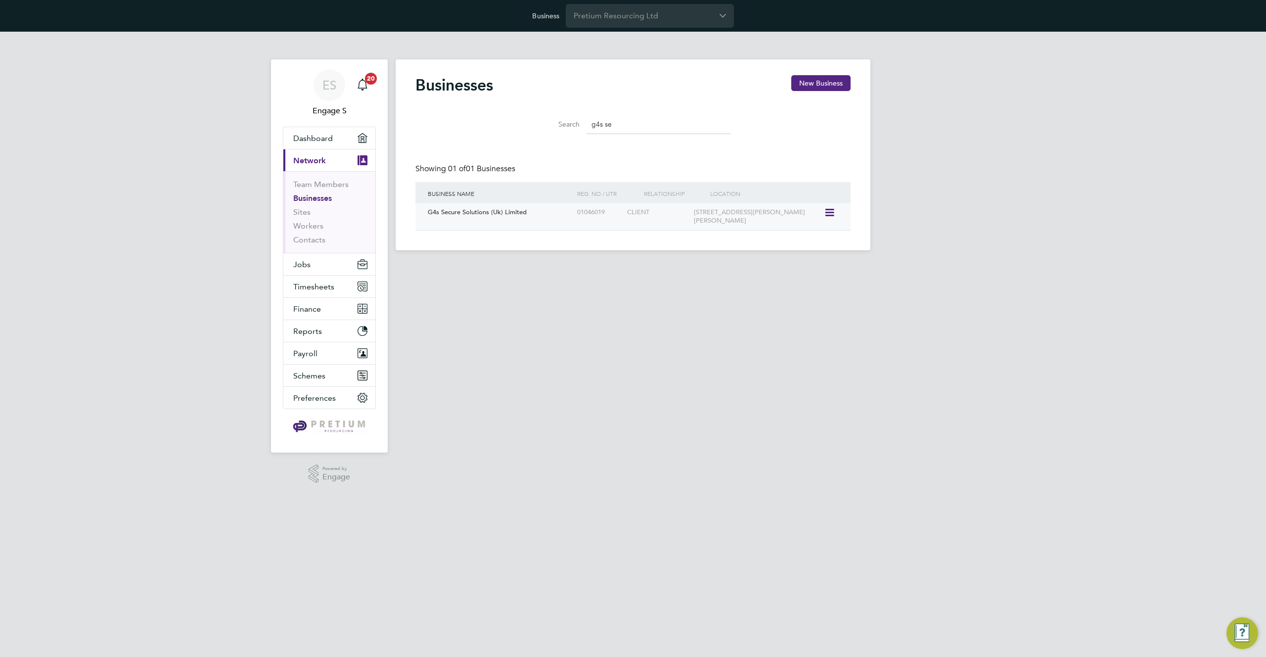
click at [653, 205] on div "CLIENT" at bounding box center [657, 212] width 66 height 18
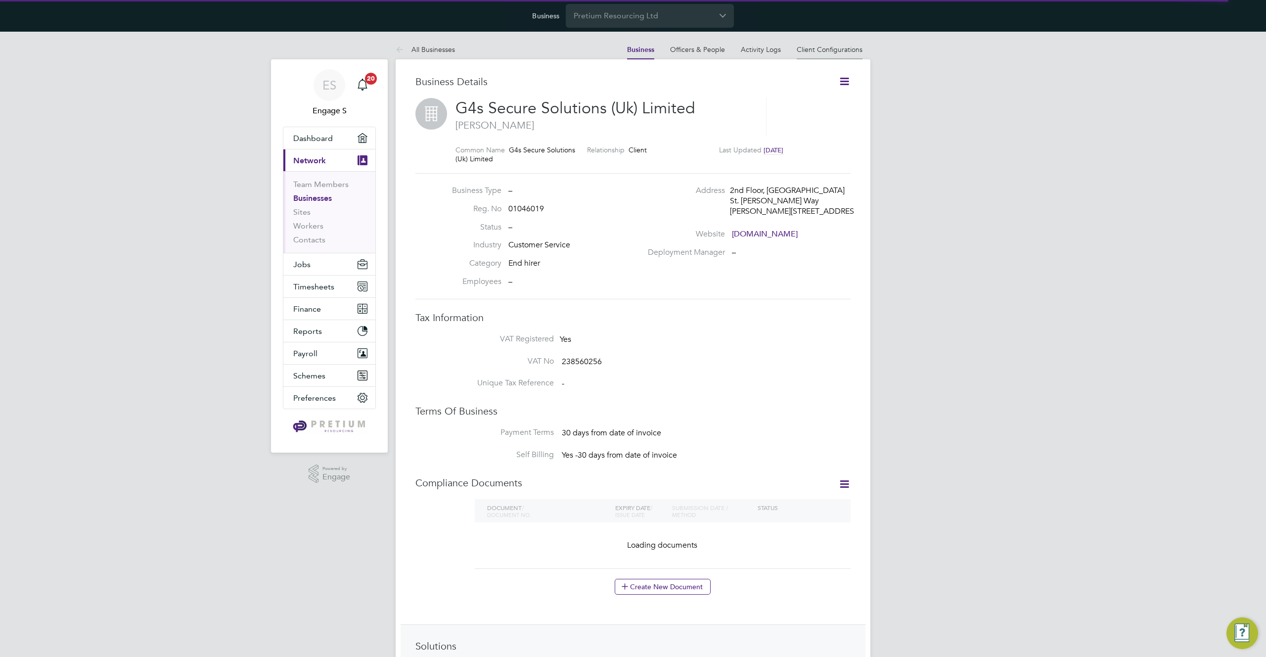
click at [822, 52] on link "Client Configurations" at bounding box center [829, 49] width 66 height 9
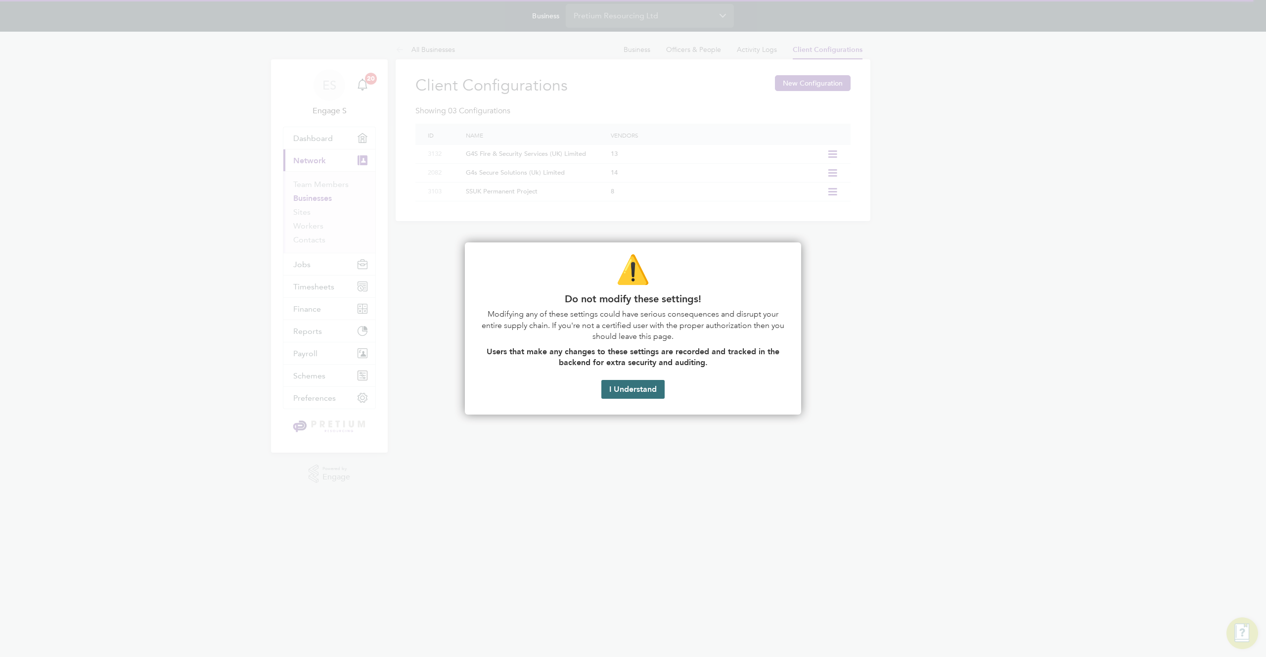
click at [630, 394] on button "I Understand" at bounding box center [632, 389] width 63 height 19
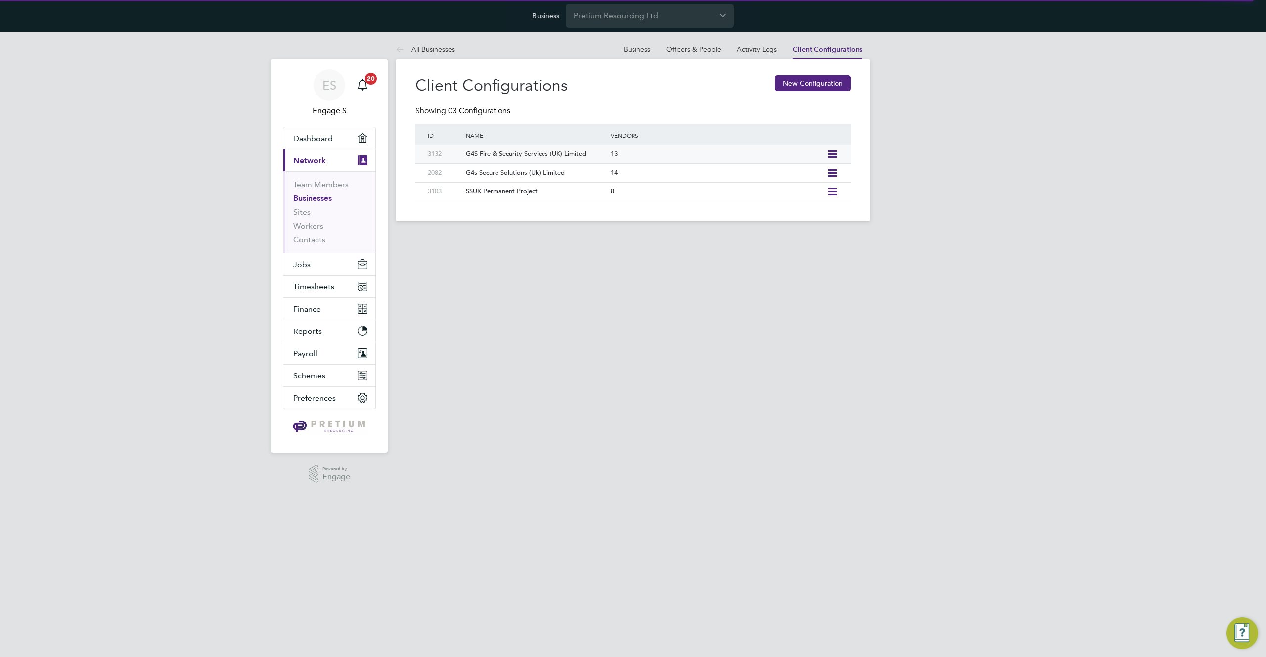
click at [733, 151] on div "13" at bounding box center [716, 154] width 216 height 18
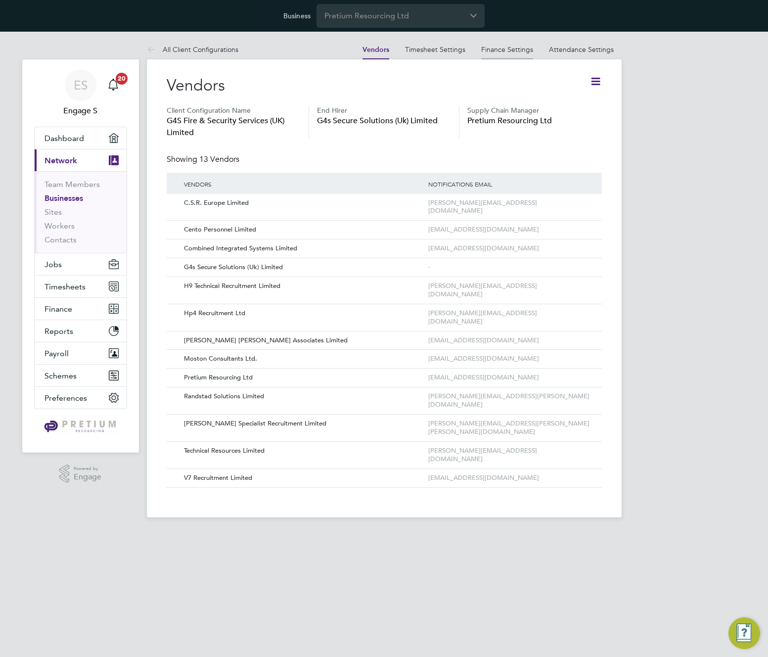
click at [516, 52] on link "Finance Settings" at bounding box center [507, 49] width 52 height 9
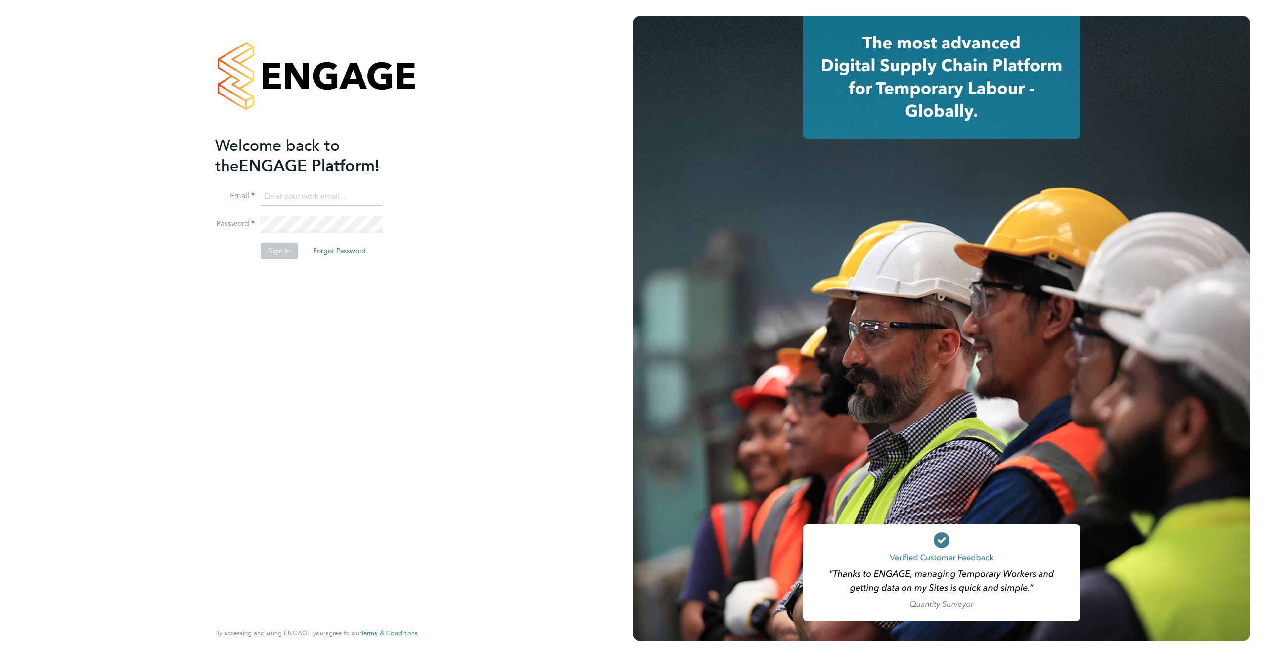
type input "support@engagelabs.io"
click at [278, 251] on button "Sign In" at bounding box center [280, 251] width 38 height 16
